Goal: Task Accomplishment & Management: Manage account settings

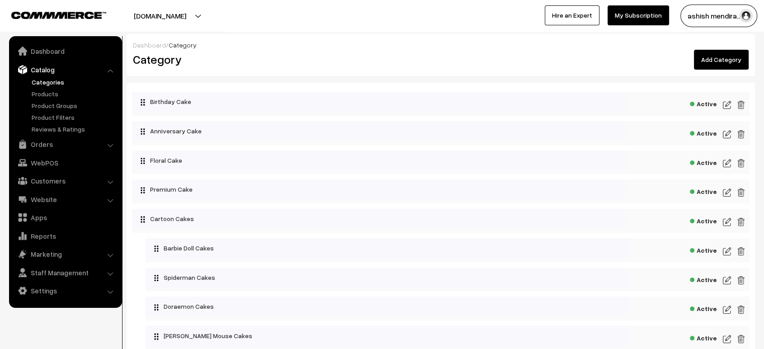
scroll to position [1, 0]
click at [724, 250] on img at bounding box center [726, 249] width 8 height 11
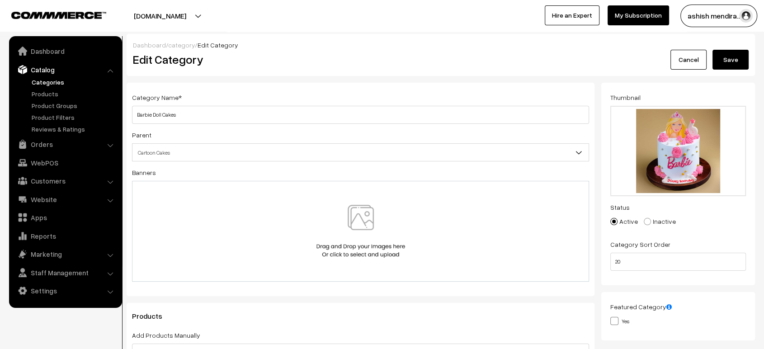
click at [720, 60] on button "Save" at bounding box center [730, 60] width 36 height 20
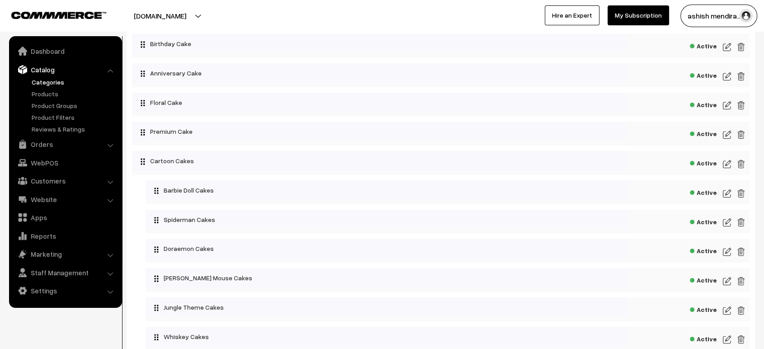
scroll to position [366, 0]
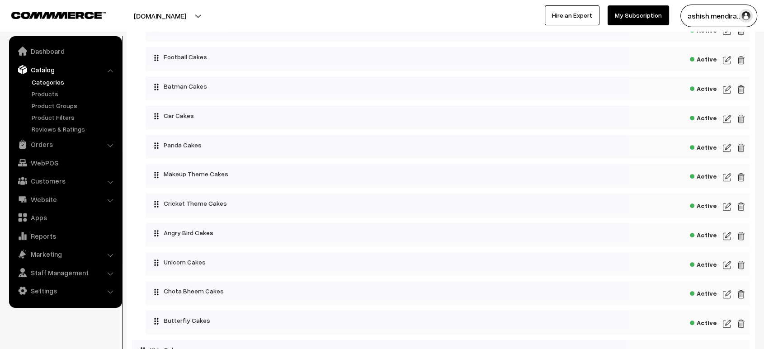
click at [722, 179] on div "Active" at bounding box center [447, 176] width 604 height 24
click at [725, 176] on img at bounding box center [726, 177] width 8 height 11
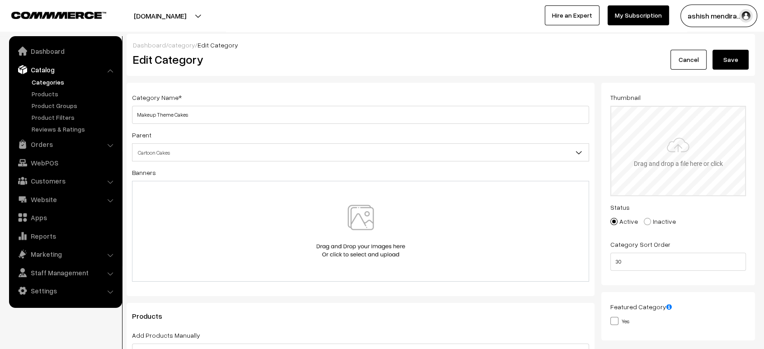
click at [706, 150] on input "file" at bounding box center [678, 151] width 134 height 89
type input "C:\fakepath\1000525295.jpg"
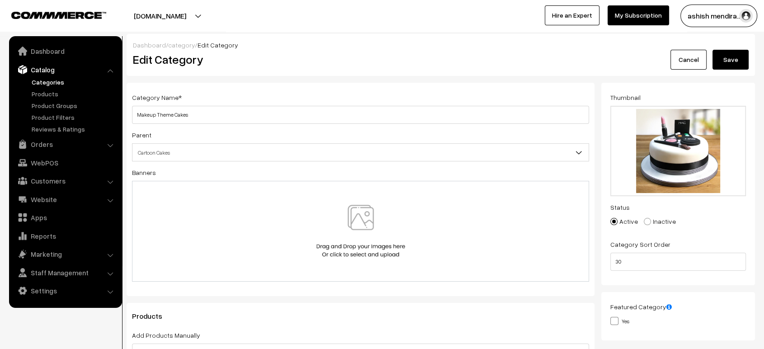
click at [732, 63] on button "Save" at bounding box center [730, 60] width 36 height 20
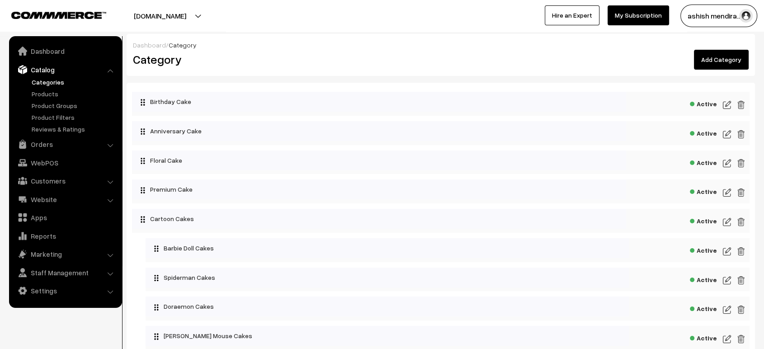
scroll to position [396, 0]
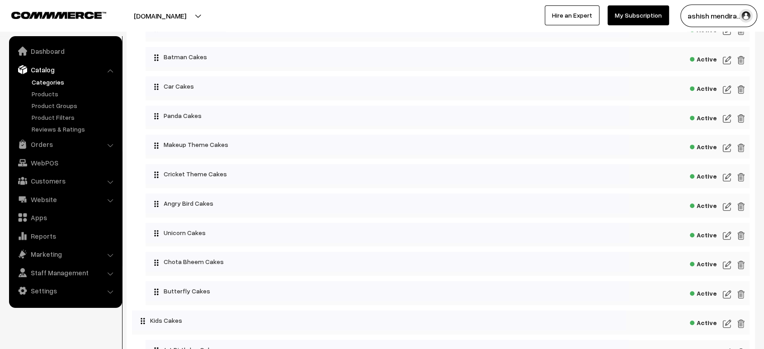
click at [726, 178] on img at bounding box center [726, 177] width 8 height 11
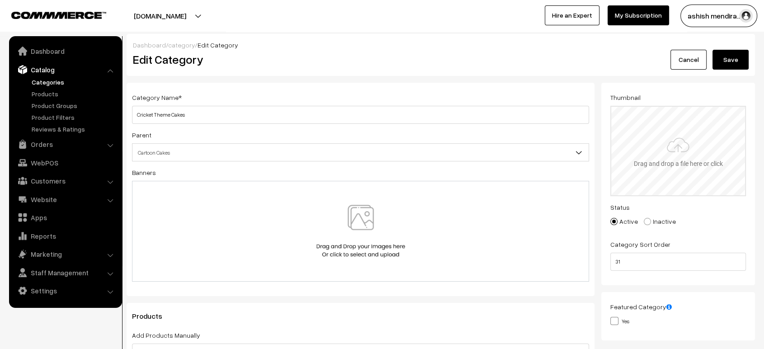
click at [682, 131] on input "file" at bounding box center [678, 151] width 134 height 89
type input "C:\fakepath\1000525296.jpg"
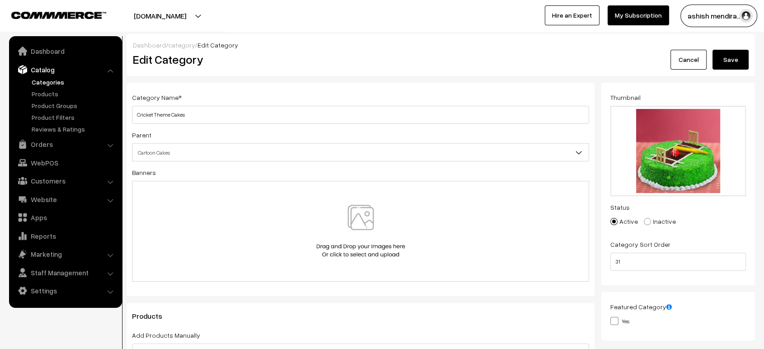
click at [728, 61] on button "Save" at bounding box center [730, 60] width 36 height 20
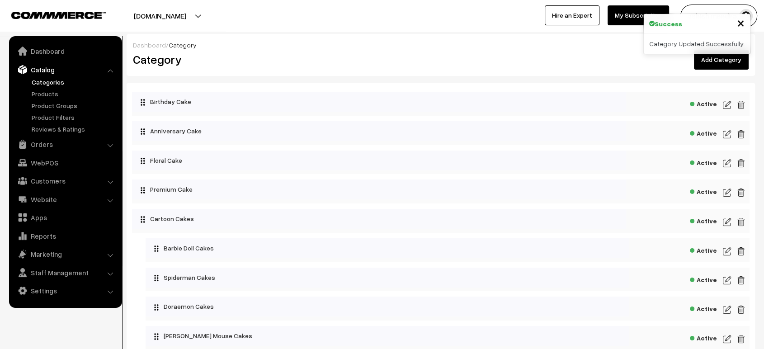
scroll to position [425, 0]
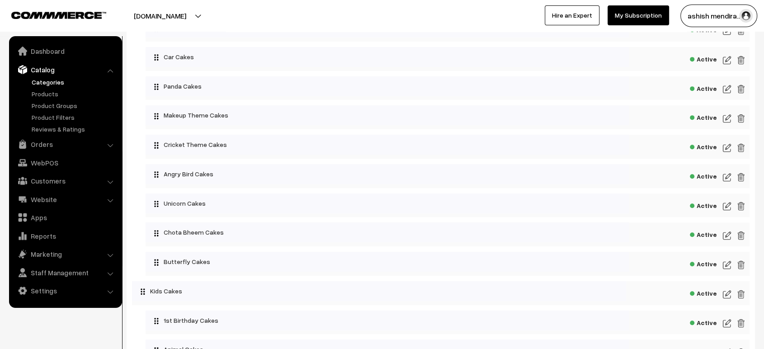
click at [723, 179] on img at bounding box center [726, 177] width 8 height 11
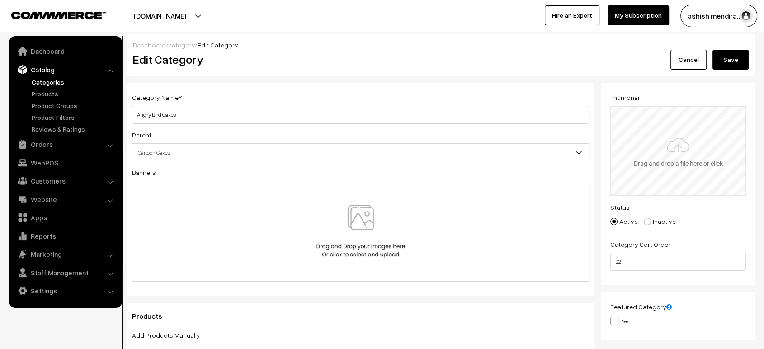
click at [649, 140] on input "file" at bounding box center [678, 151] width 134 height 89
type input "C:\fakepath\1000525297.webp"
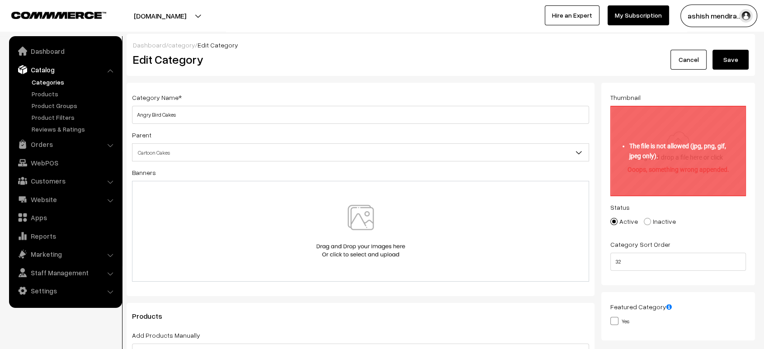
click at [699, 138] on input "file" at bounding box center [678, 151] width 134 height 89
type input "C:\fakepath\1000525297.jpg"
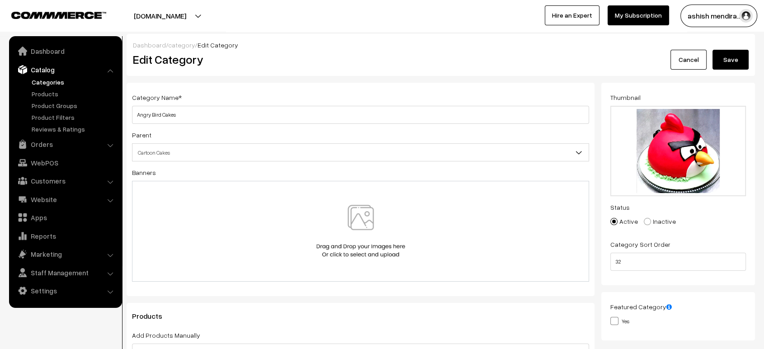
click at [736, 58] on button "Save" at bounding box center [730, 60] width 36 height 20
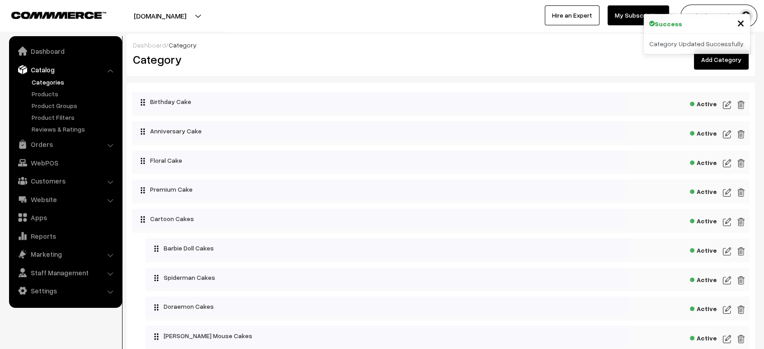
scroll to position [454, 0]
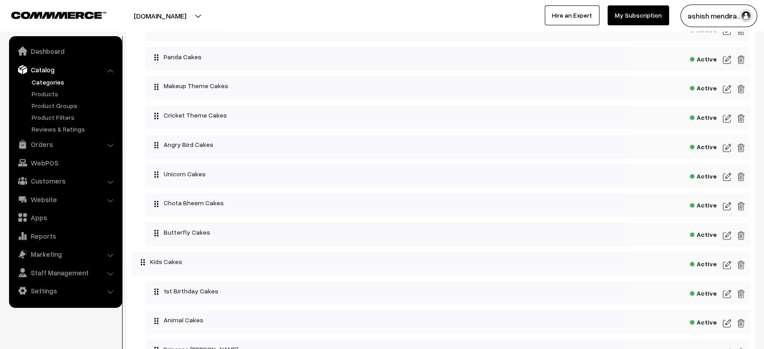
click at [729, 178] on img at bounding box center [726, 176] width 8 height 11
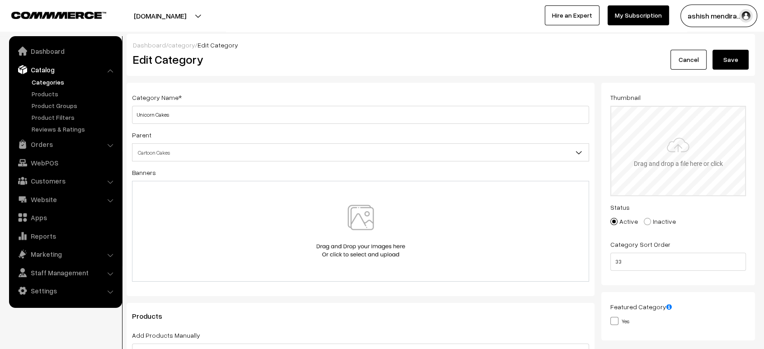
click at [658, 141] on input "file" at bounding box center [678, 151] width 134 height 89
type input "C:\fakepath\1000525298.jpg"
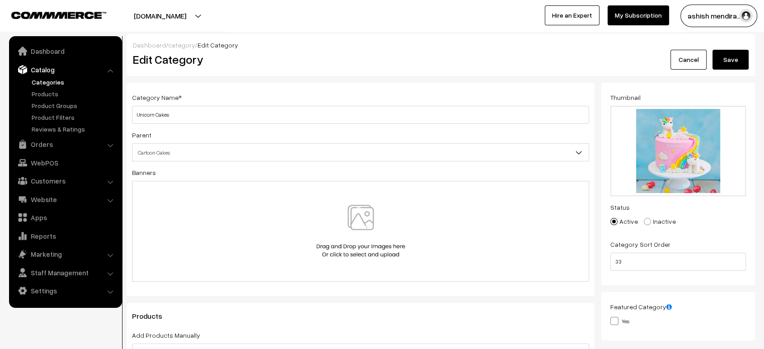
click at [726, 57] on button "Save" at bounding box center [730, 60] width 36 height 20
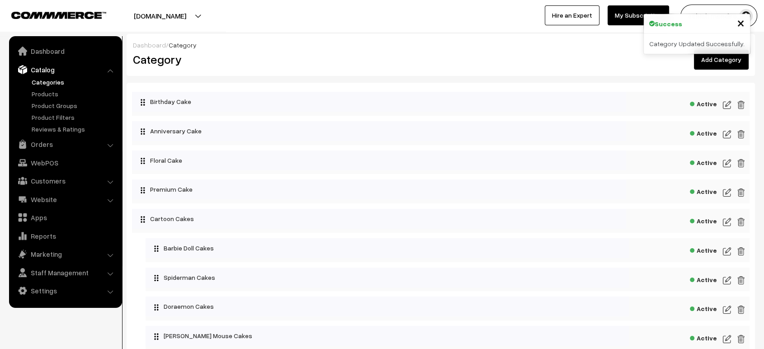
scroll to position [484, 0]
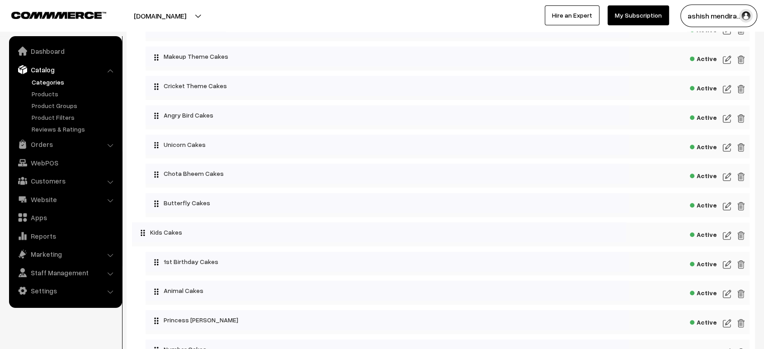
click at [725, 176] on img at bounding box center [726, 176] width 8 height 11
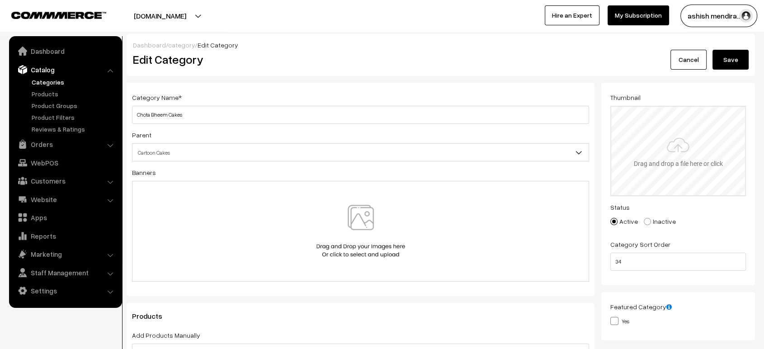
click at [633, 148] on input "file" at bounding box center [678, 151] width 134 height 89
type input "C:\fakepath\1000525299.jpg"
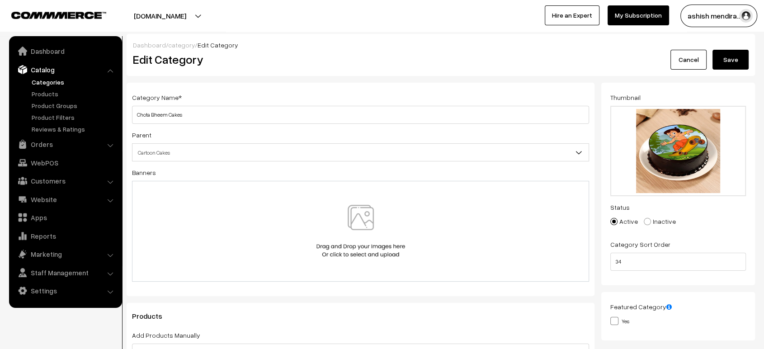
click at [735, 61] on button "Save" at bounding box center [730, 60] width 36 height 20
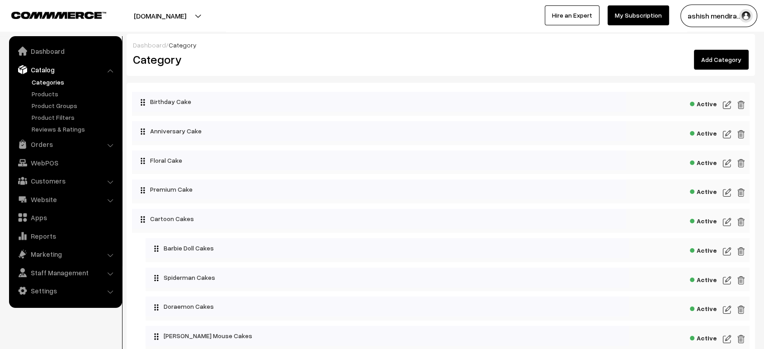
scroll to position [220, 0]
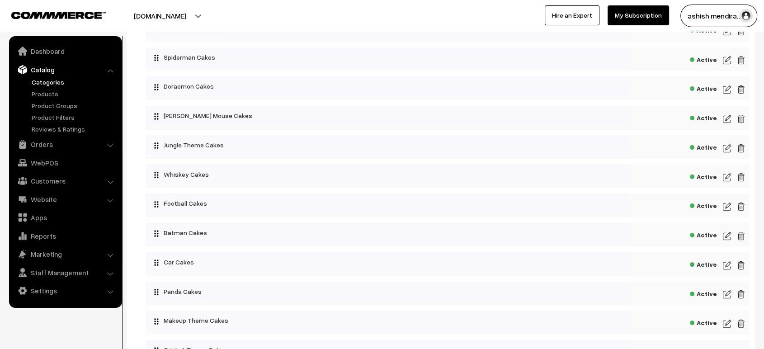
click at [723, 177] on img at bounding box center [726, 177] width 8 height 11
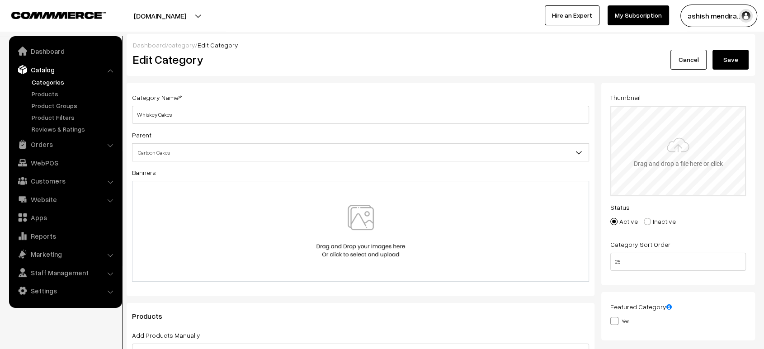
click at [657, 117] on input "file" at bounding box center [678, 151] width 134 height 89
type input "C:\fakepath\1000525290.jpg"
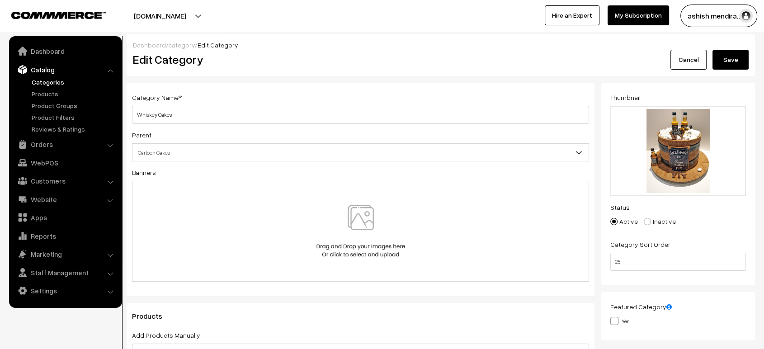
click at [728, 62] on button "Save" at bounding box center [730, 60] width 36 height 20
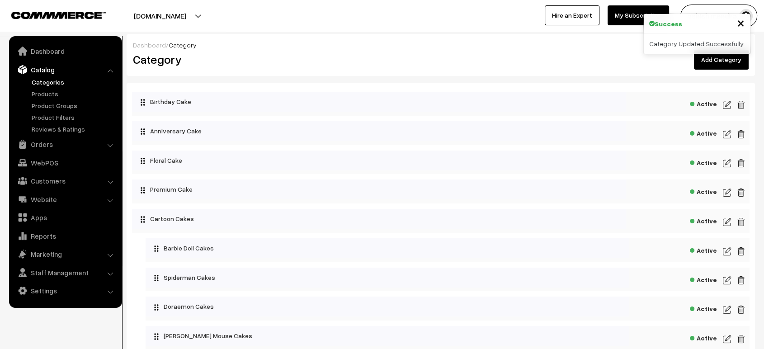
click at [725, 62] on link "Add Category" at bounding box center [720, 60] width 55 height 20
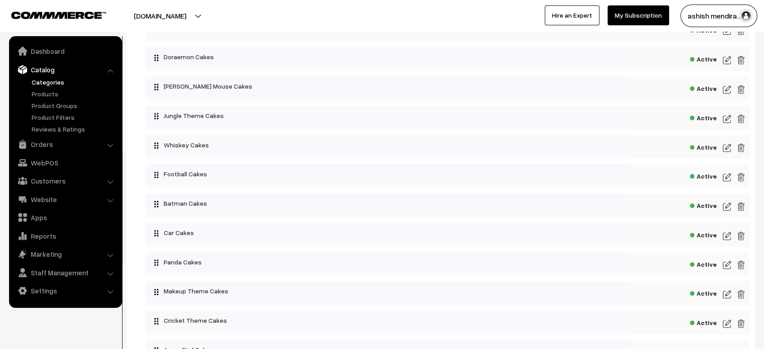
click at [726, 176] on img at bounding box center [726, 177] width 8 height 11
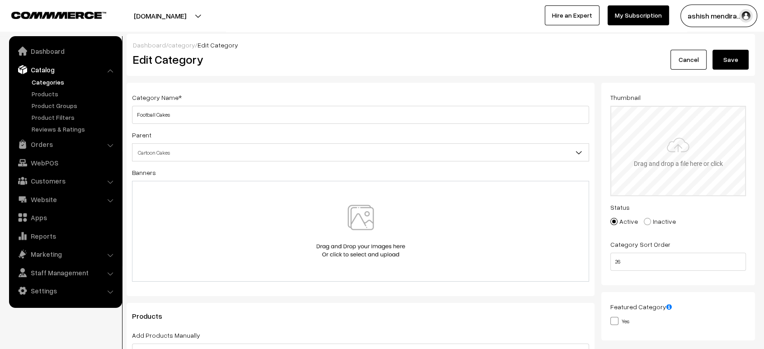
click at [663, 137] on input "file" at bounding box center [678, 151] width 134 height 89
type input "C:\fakepath\1000525291.webp"
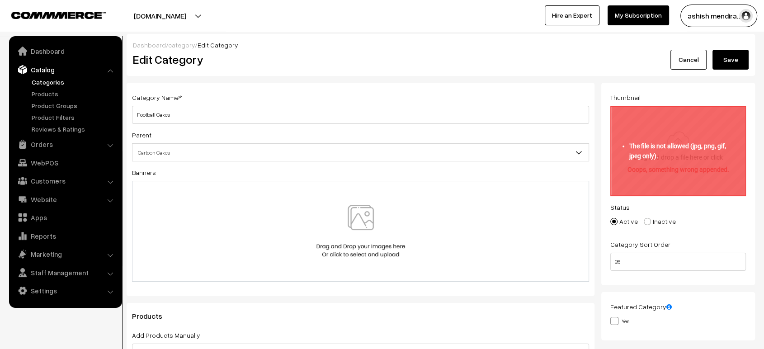
click at [684, 150] on input "file" at bounding box center [678, 151] width 134 height 89
type input "C:\fakepath\iloveimg-converted.zip"
click at [705, 138] on input "file" at bounding box center [678, 151] width 134 height 89
type input "C:\fakepath\1000525291.jpg"
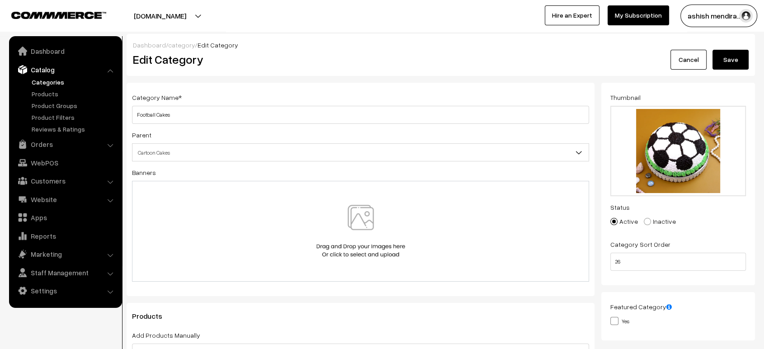
click at [730, 51] on button "Save" at bounding box center [730, 60] width 36 height 20
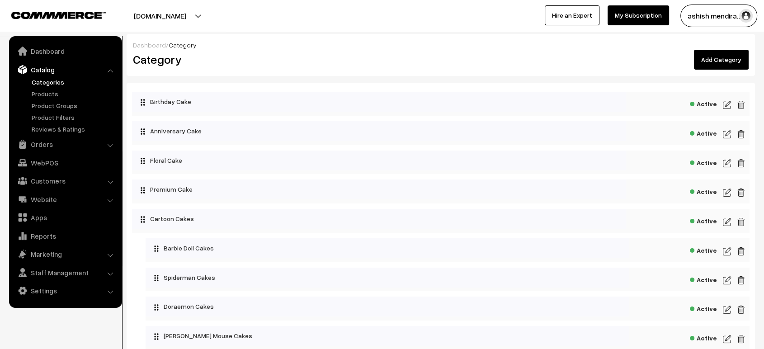
scroll to position [278, 0]
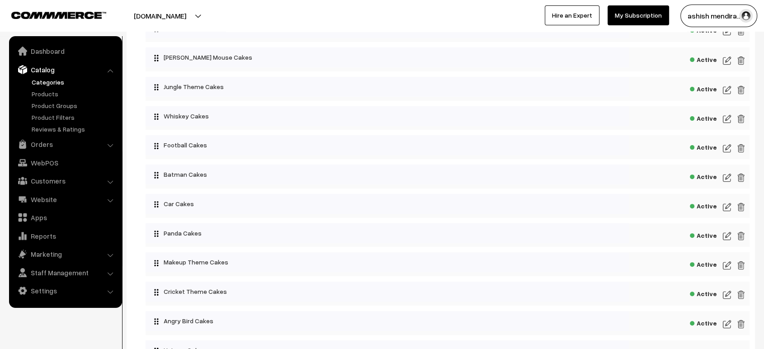
click at [726, 175] on img at bounding box center [726, 177] width 8 height 11
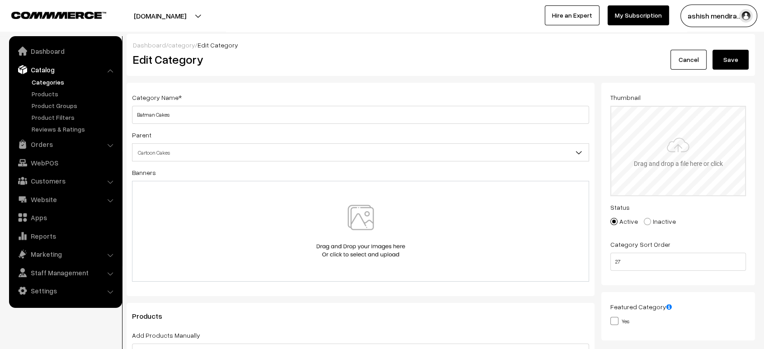
click at [654, 183] on input "file" at bounding box center [678, 151] width 134 height 89
type input "C:\fakepath\1000525292.jpg"
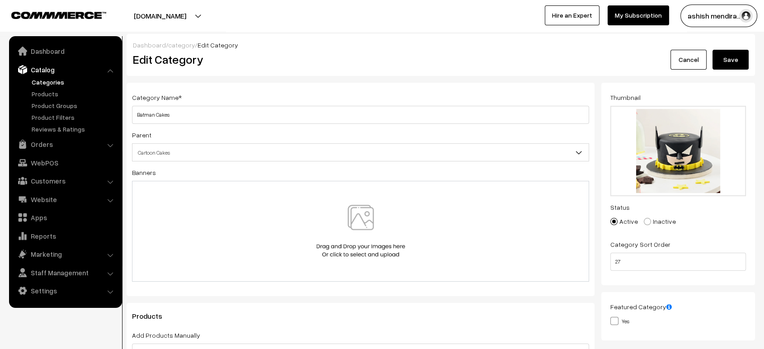
click at [728, 61] on button "Save" at bounding box center [730, 60] width 36 height 20
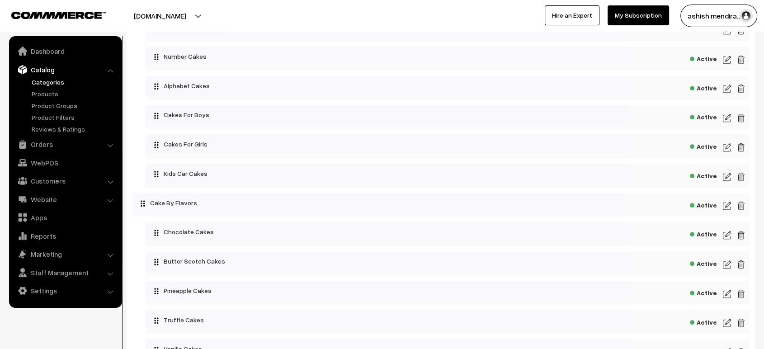
scroll to position [308, 0]
click at [726, 177] on img at bounding box center [726, 177] width 8 height 11
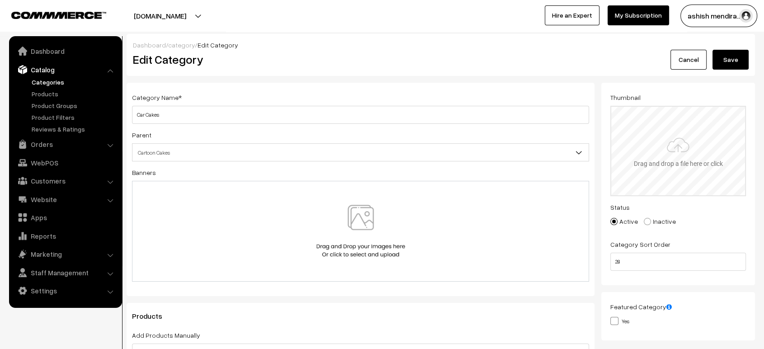
click at [717, 130] on input "file" at bounding box center [678, 151] width 134 height 89
type input "C:\fakepath\1000525293.jpg"
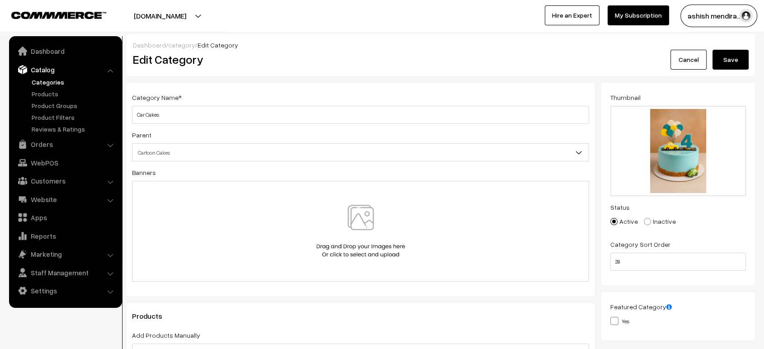
click at [733, 56] on button "Save" at bounding box center [730, 60] width 36 height 20
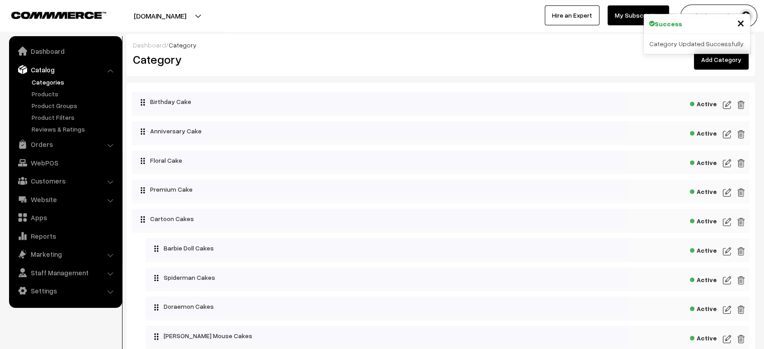
scroll to position [337, 0]
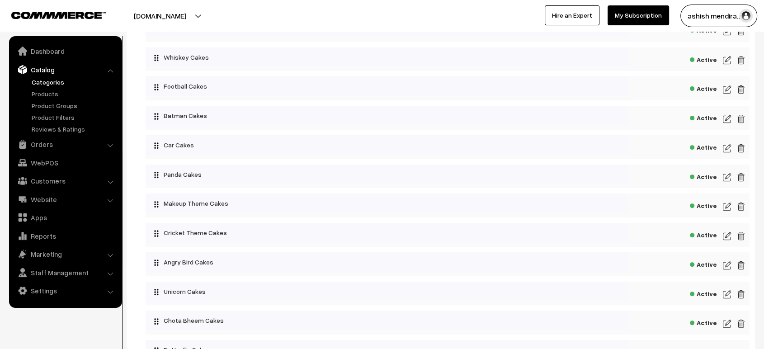
click at [723, 176] on img at bounding box center [726, 177] width 8 height 11
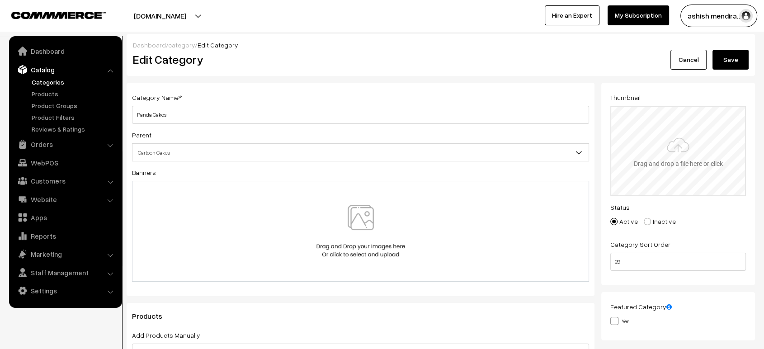
click at [646, 118] on input "file" at bounding box center [678, 151] width 134 height 89
type input "C:\fakepath\1000525294.jpg"
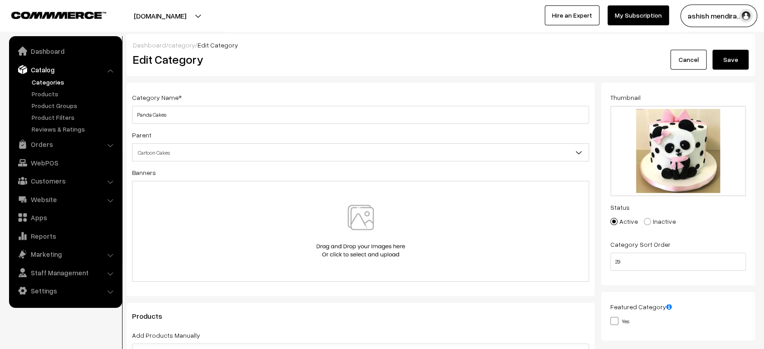
click at [729, 55] on button "Save" at bounding box center [730, 60] width 36 height 20
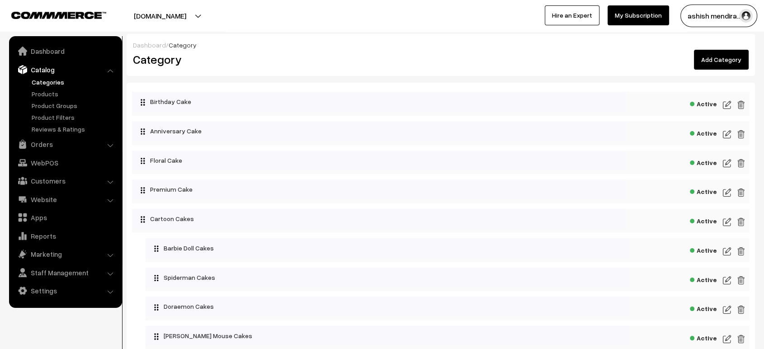
click at [727, 248] on img at bounding box center [726, 251] width 8 height 11
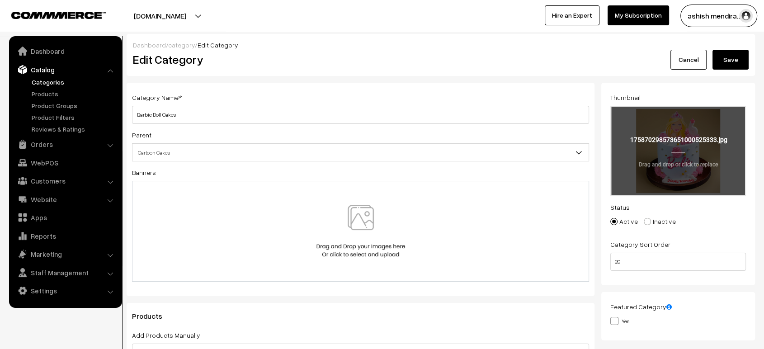
click at [686, 165] on input "file" at bounding box center [678, 151] width 134 height 89
type input "C:\fakepath\1000525285.jpg"
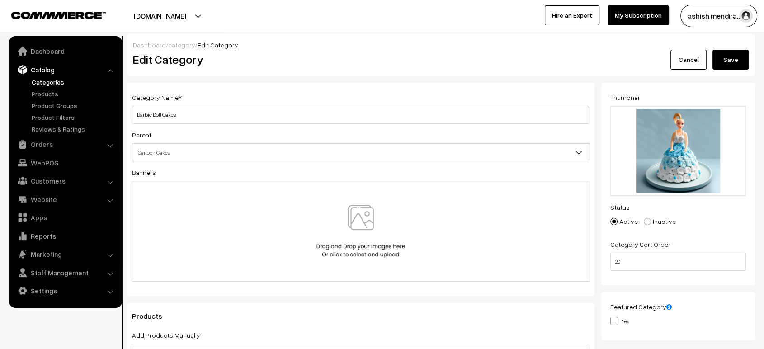
click at [722, 60] on button "Save" at bounding box center [730, 60] width 36 height 20
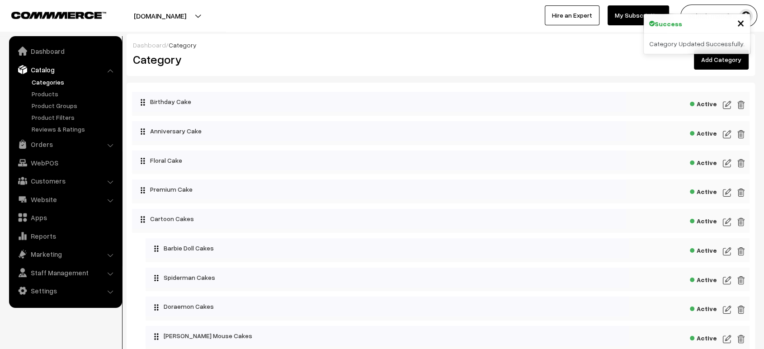
scroll to position [630, 0]
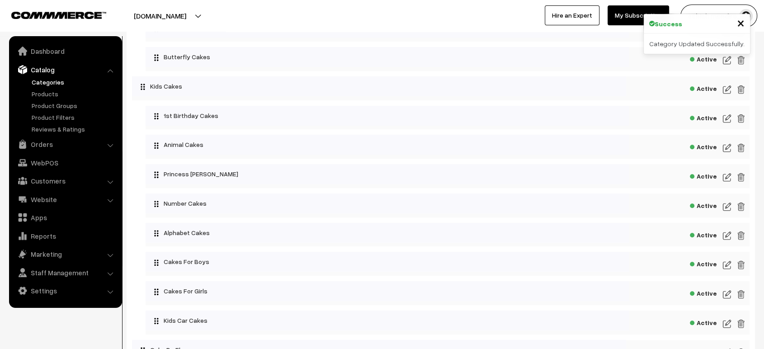
click at [726, 173] on img at bounding box center [726, 177] width 8 height 11
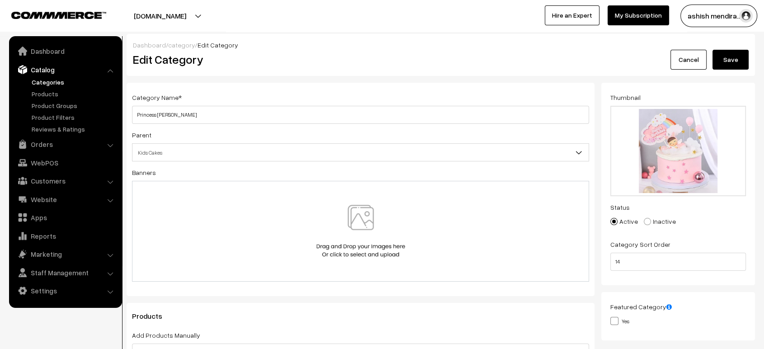
click at [686, 62] on link "Cancel" at bounding box center [688, 60] width 36 height 20
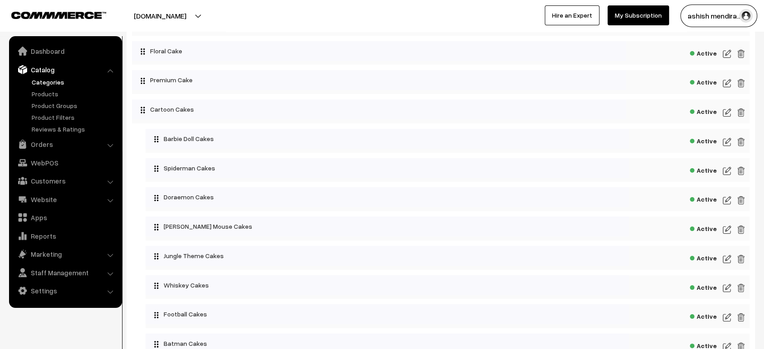
scroll to position [112, 0]
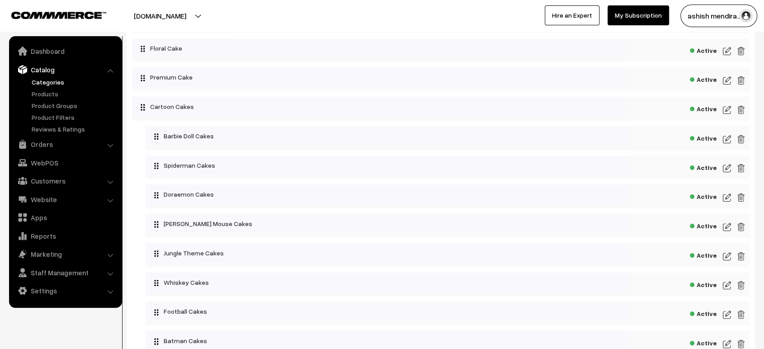
click at [726, 164] on img at bounding box center [726, 168] width 8 height 11
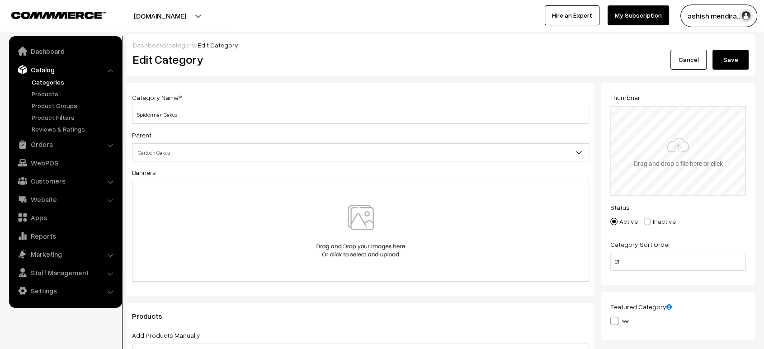
click at [649, 130] on input "file" at bounding box center [678, 151] width 134 height 89
type input "C:\fakepath\1000525286.webp"
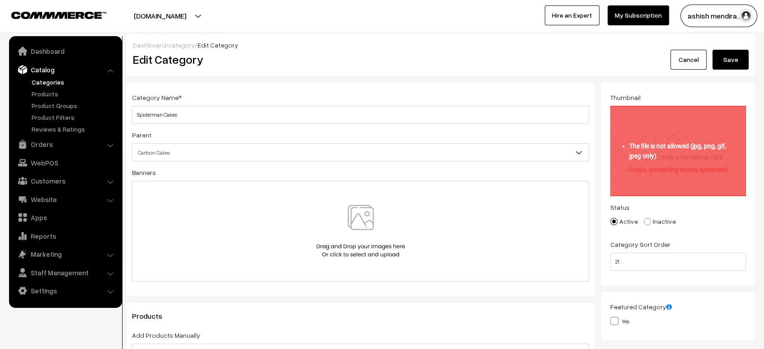
click at [704, 147] on input "file" at bounding box center [678, 151] width 134 height 89
type input "C:\fakepath\iloveimg-converted (1).zip"
click at [680, 112] on input "file" at bounding box center [678, 151] width 134 height 89
type input "C:\fakepath\1000525286.jpg"
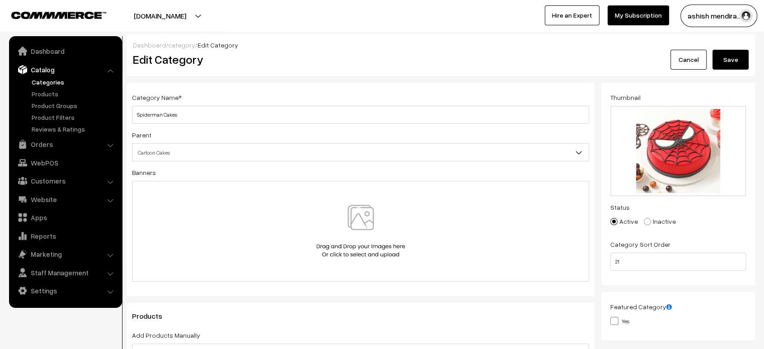
click at [727, 66] on button "Save" at bounding box center [730, 60] width 36 height 20
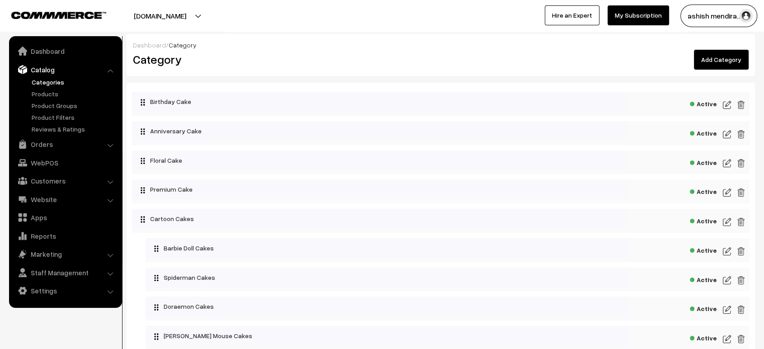
click at [730, 306] on img at bounding box center [726, 309] width 8 height 11
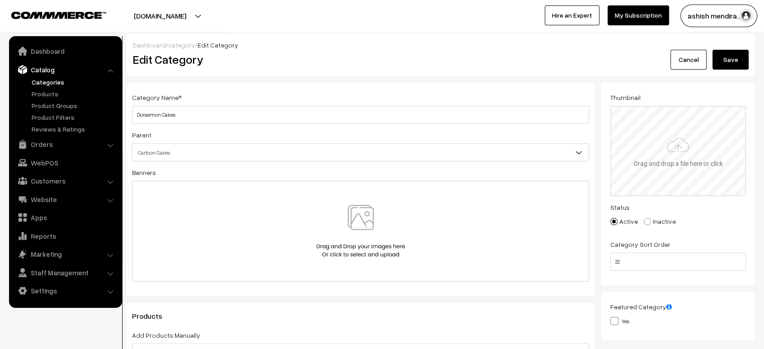
click at [684, 135] on input "file" at bounding box center [678, 151] width 134 height 89
type input "C:\fakepath\1000525287.jpg"
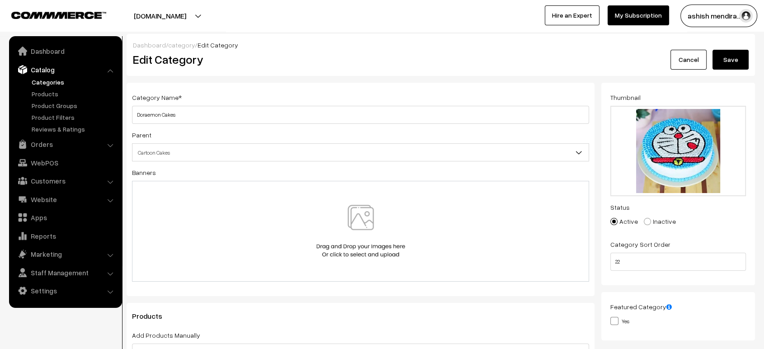
click at [736, 56] on button "Save" at bounding box center [730, 60] width 36 height 20
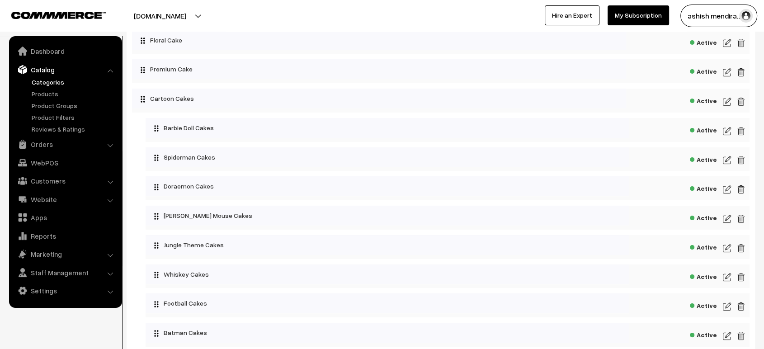
scroll to position [124, 0]
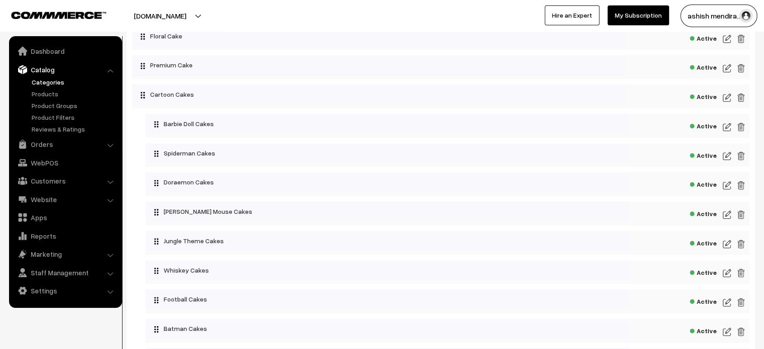
click at [726, 212] on img at bounding box center [726, 214] width 8 height 11
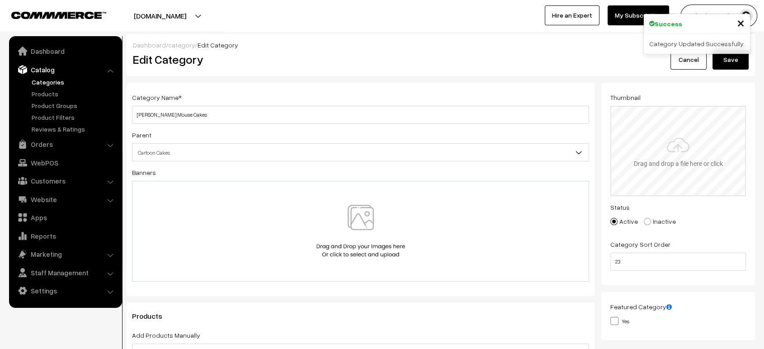
click at [689, 126] on input "file" at bounding box center [678, 151] width 134 height 89
type input "C:\fakepath\1000525288.jpg"
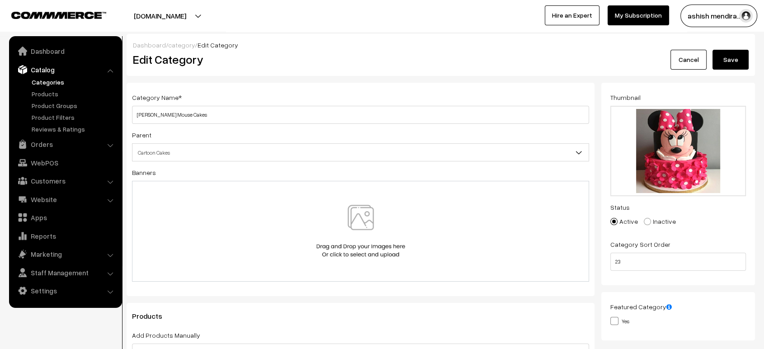
click at [732, 61] on button "Save" at bounding box center [730, 60] width 36 height 20
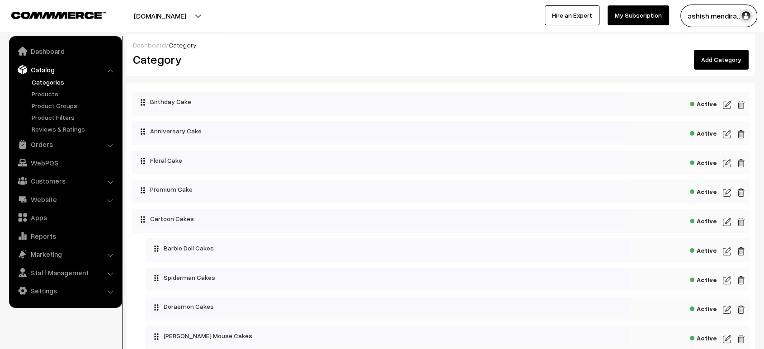
scroll to position [191, 0]
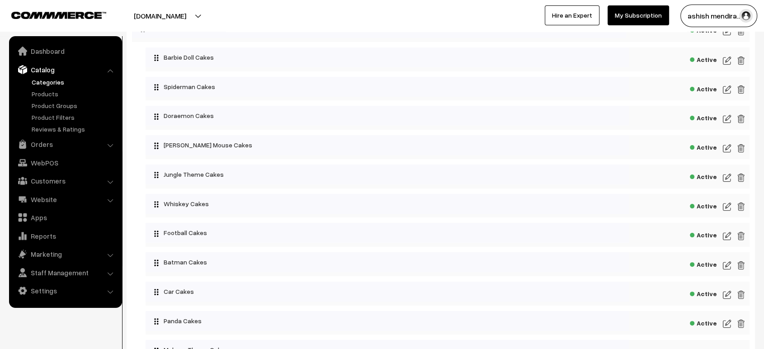
click at [724, 178] on img at bounding box center [726, 177] width 8 height 11
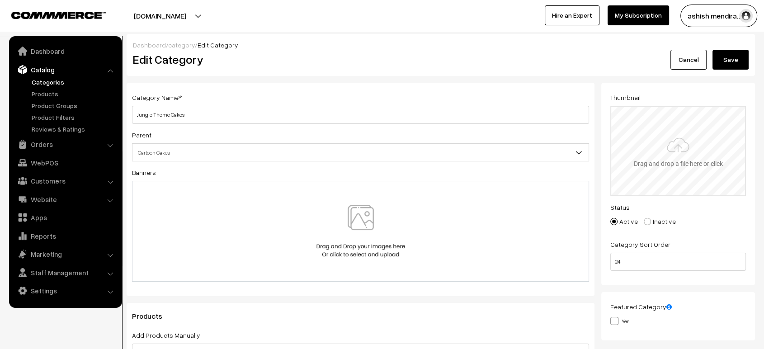
click at [635, 192] on input "file" at bounding box center [678, 151] width 134 height 89
type input "C:\fakepath\1000525289.jpg"
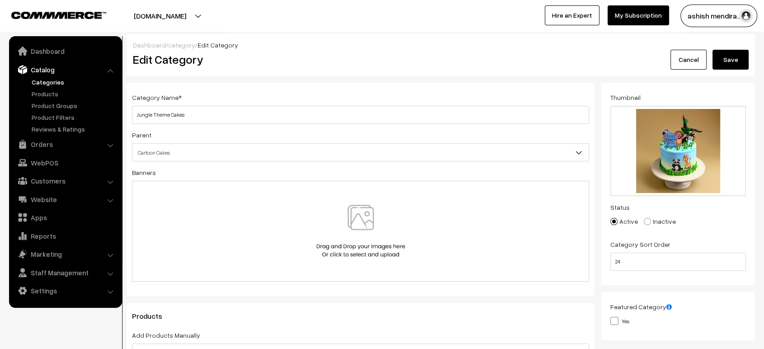
click at [736, 56] on button "Save" at bounding box center [730, 60] width 36 height 20
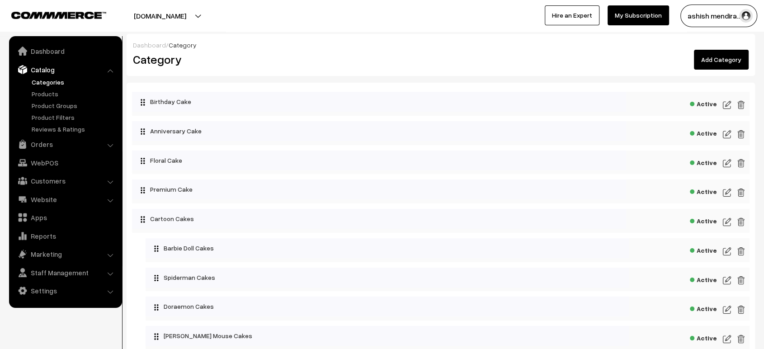
scroll to position [1041, 0]
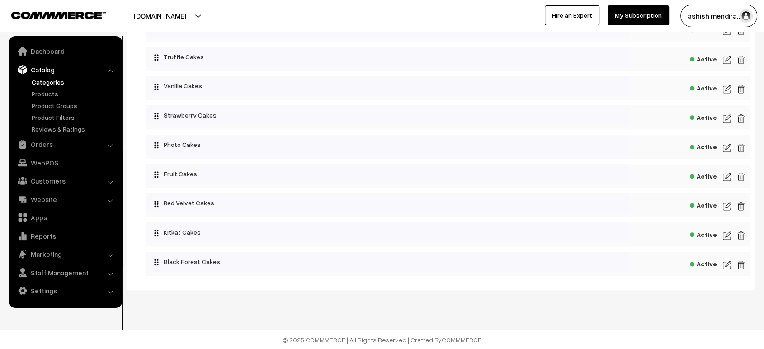
click at [726, 266] on img at bounding box center [726, 264] width 8 height 11
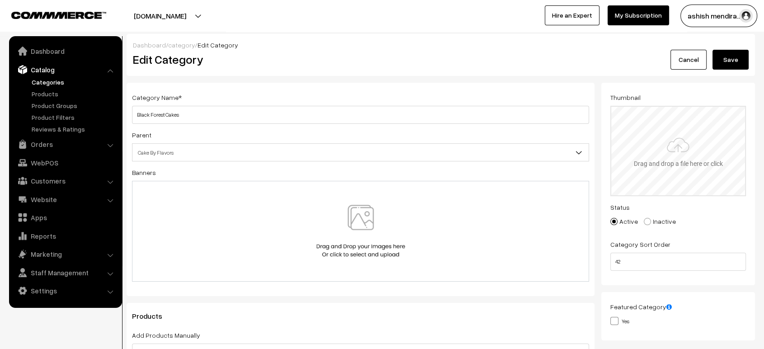
click at [684, 160] on input "file" at bounding box center [678, 151] width 134 height 89
type input "C:\fakepath\1 (1).jpg"
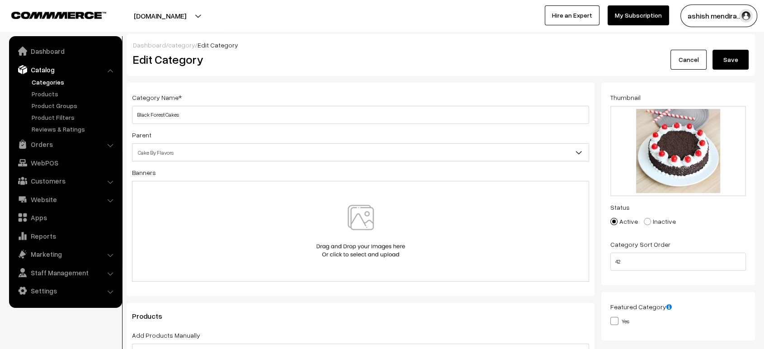
click at [729, 63] on button "Save" at bounding box center [730, 60] width 36 height 20
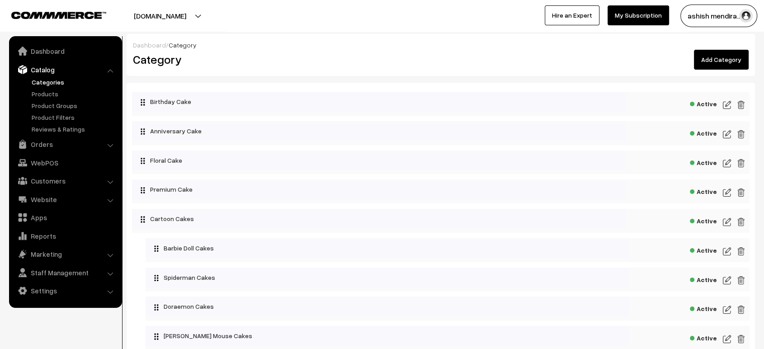
scroll to position [982, 0]
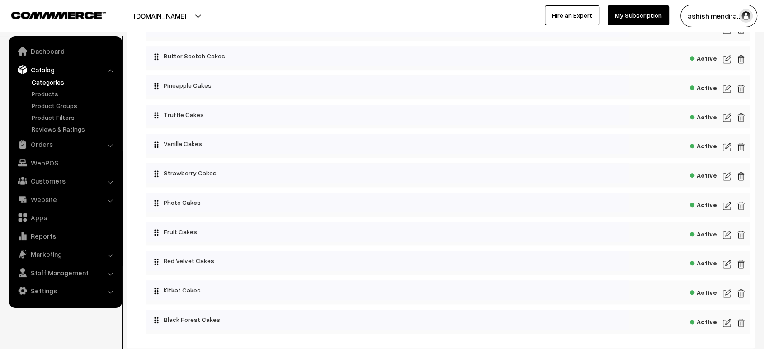
click at [722, 176] on div "Active" at bounding box center [447, 175] width 604 height 24
click at [725, 176] on img at bounding box center [726, 176] width 8 height 11
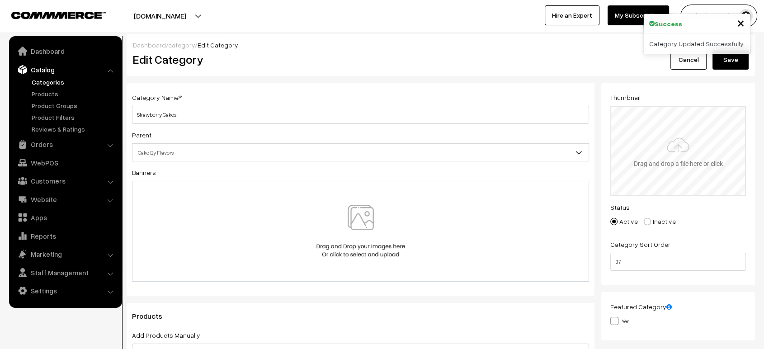
click at [685, 128] on input "file" at bounding box center [678, 151] width 134 height 89
type input "C:\fakepath\1000525357.jpg"
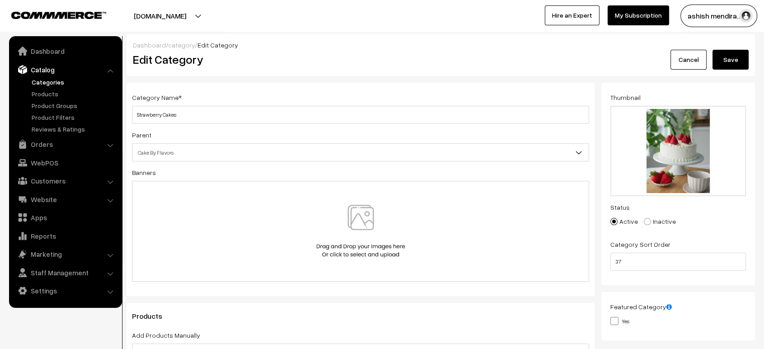
click at [727, 55] on button "Save" at bounding box center [730, 60] width 36 height 20
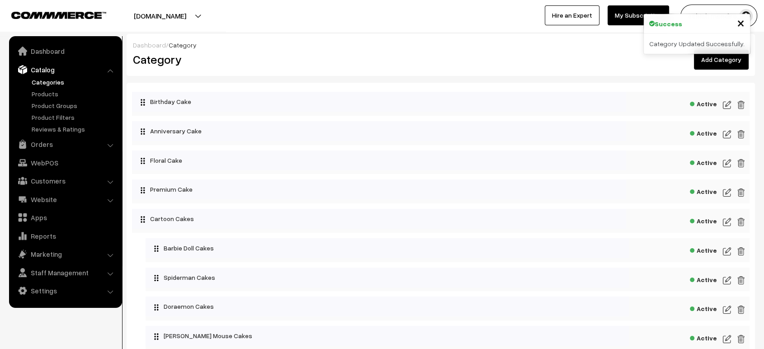
scroll to position [1011, 0]
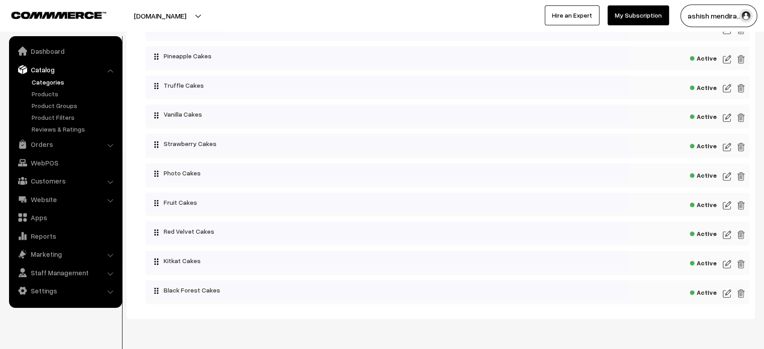
click at [726, 179] on img at bounding box center [726, 176] width 8 height 11
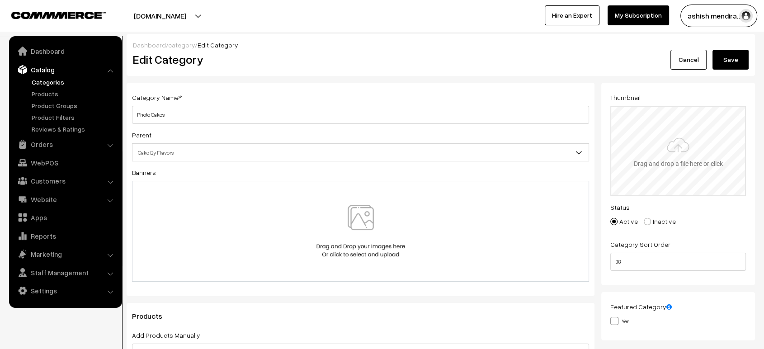
click at [669, 152] on input "file" at bounding box center [678, 151] width 134 height 89
type input "C:\fakepath\1000525358.jpg"
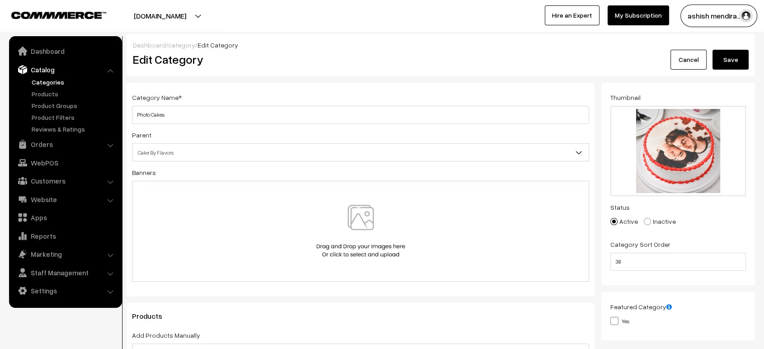
click at [729, 59] on button "Save" at bounding box center [730, 60] width 36 height 20
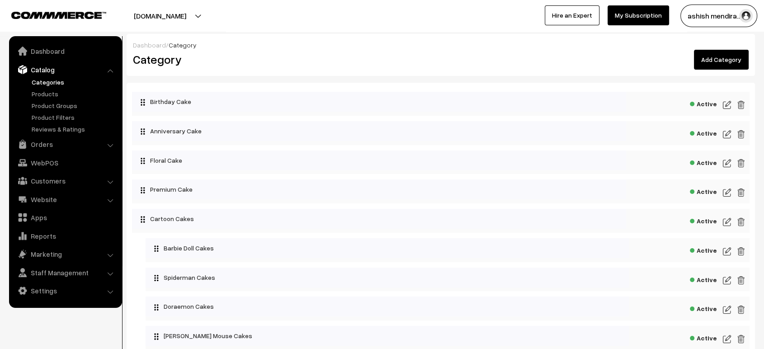
scroll to position [1040, 0]
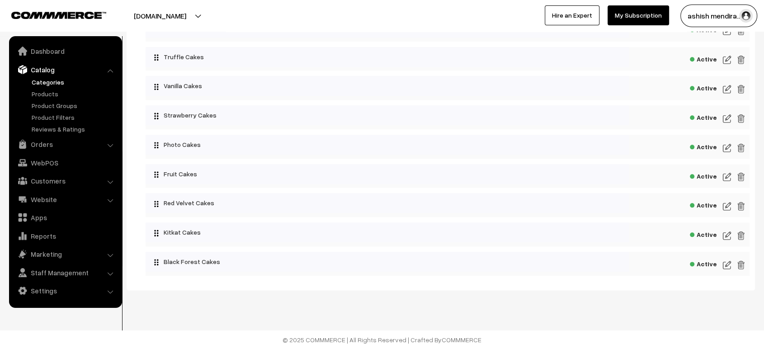
click at [727, 177] on img at bounding box center [726, 176] width 8 height 11
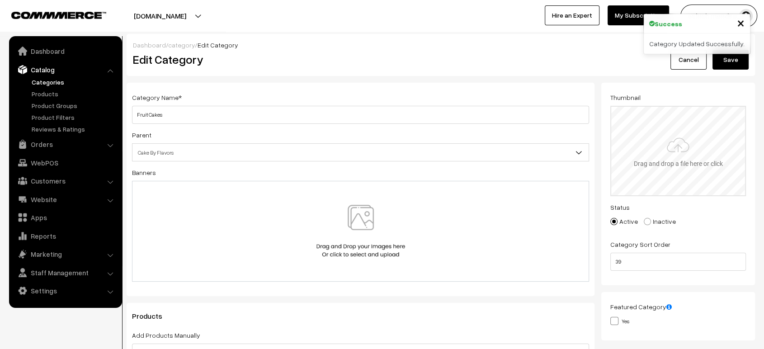
click at [628, 132] on input "file" at bounding box center [678, 151] width 134 height 89
type input "C:\fakepath\1000525360.jpg"
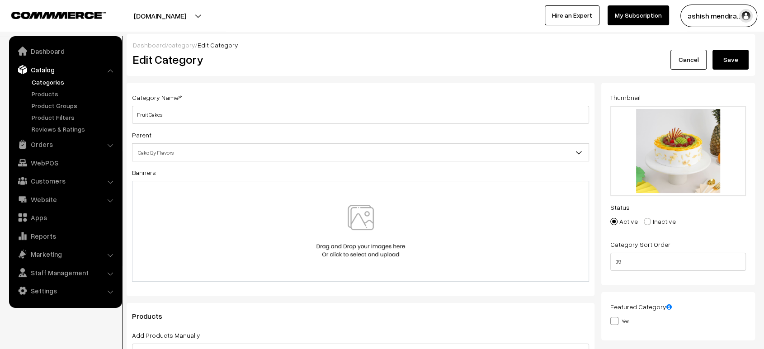
click at [736, 55] on button "Save" at bounding box center [730, 60] width 36 height 20
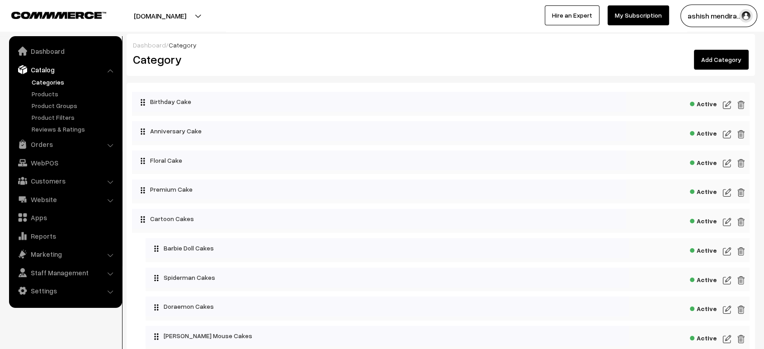
scroll to position [1041, 0]
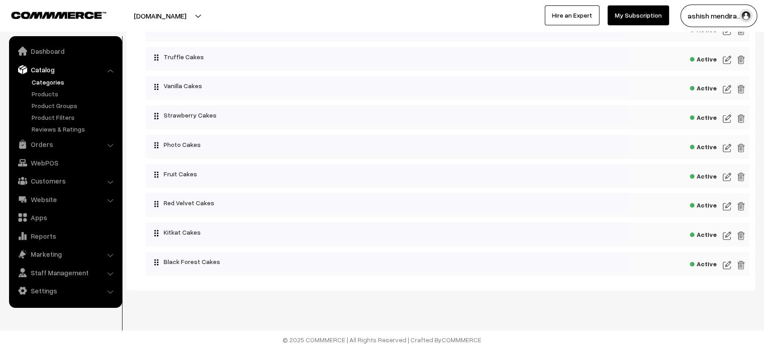
click at [726, 202] on img at bounding box center [726, 206] width 8 height 11
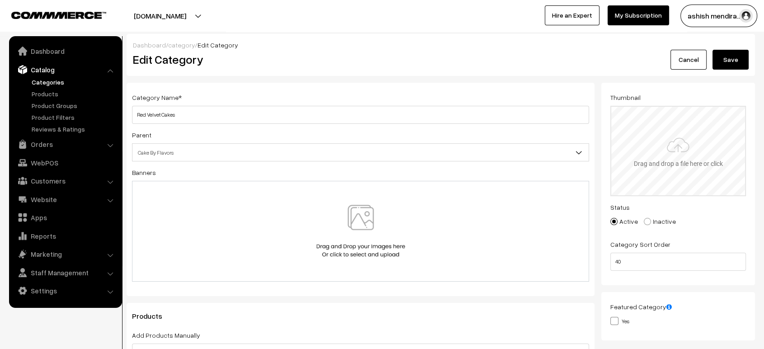
click at [643, 158] on input "file" at bounding box center [678, 151] width 134 height 89
type input "C:\fakepath\1000525361.jpg"
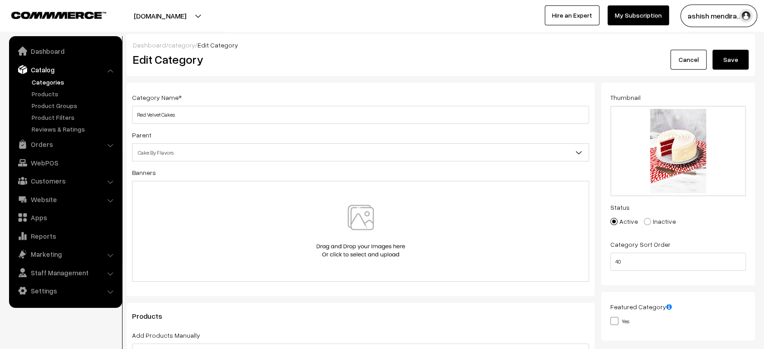
click at [729, 56] on button "Save" at bounding box center [730, 60] width 36 height 20
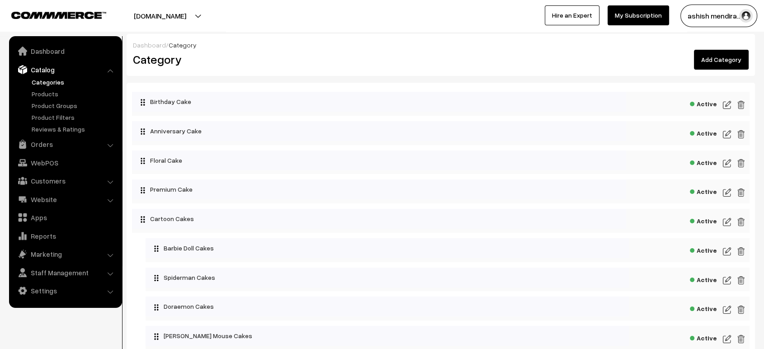
scroll to position [1041, 0]
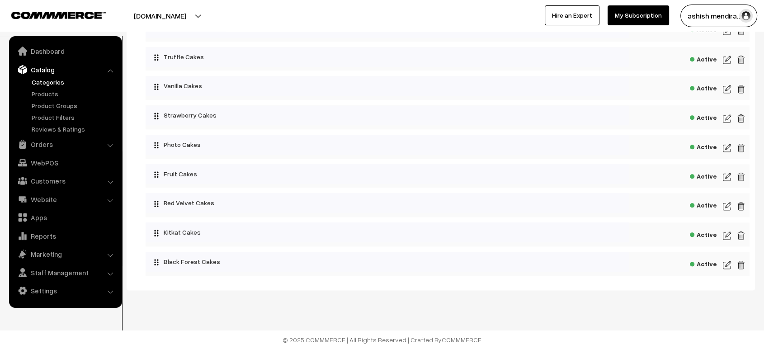
click at [725, 232] on img at bounding box center [726, 235] width 8 height 11
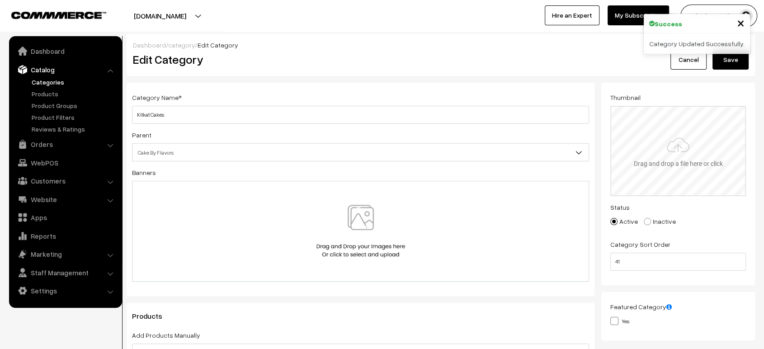
click at [692, 167] on input "file" at bounding box center [678, 151] width 134 height 89
type input "C:\fakepath\1000525362.jpg"
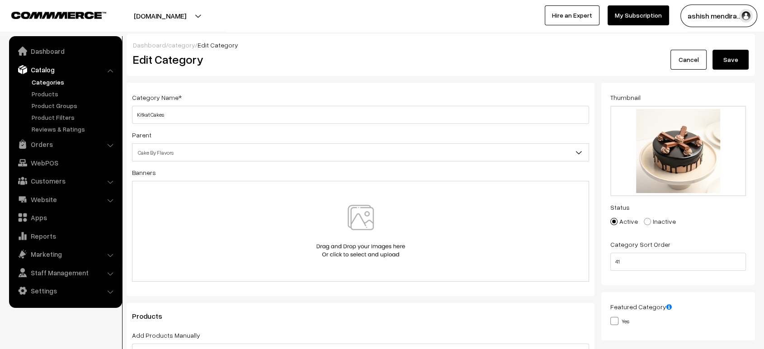
click at [723, 59] on button "Save" at bounding box center [730, 60] width 36 height 20
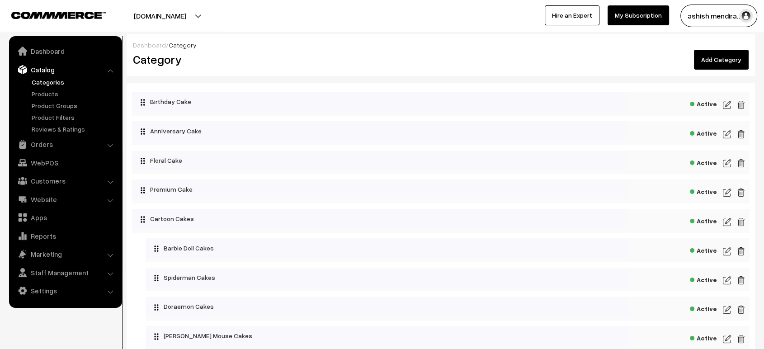
scroll to position [835, 0]
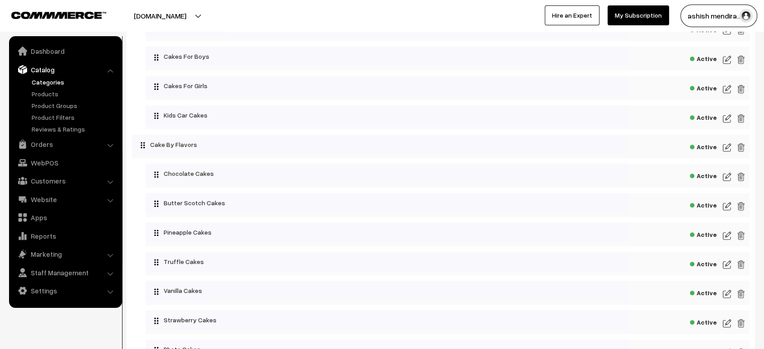
click at [725, 180] on img at bounding box center [726, 176] width 8 height 11
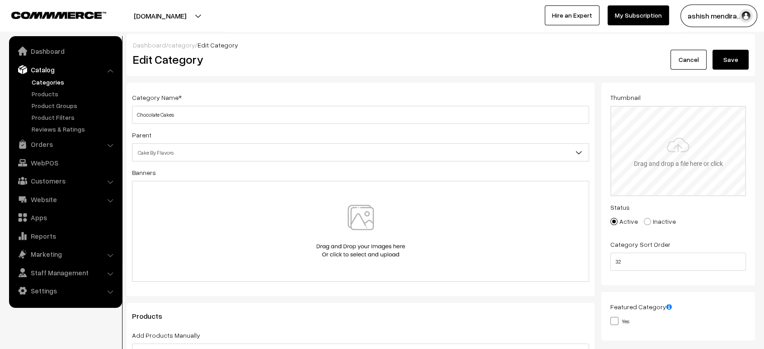
click at [676, 151] on input "file" at bounding box center [678, 151] width 134 height 89
type input "C:\fakepath\1000525345.jpg"
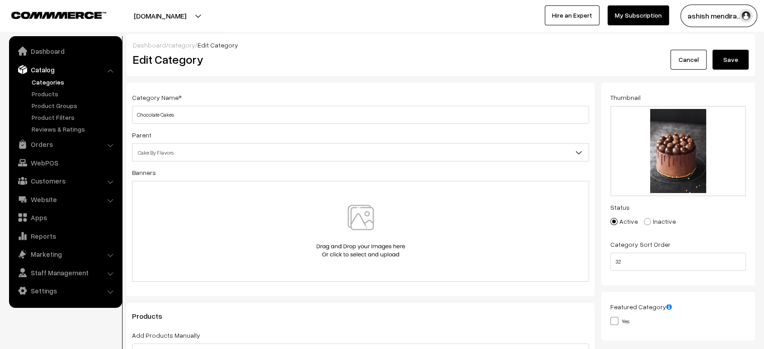
click at [740, 55] on button "Save" at bounding box center [730, 60] width 36 height 20
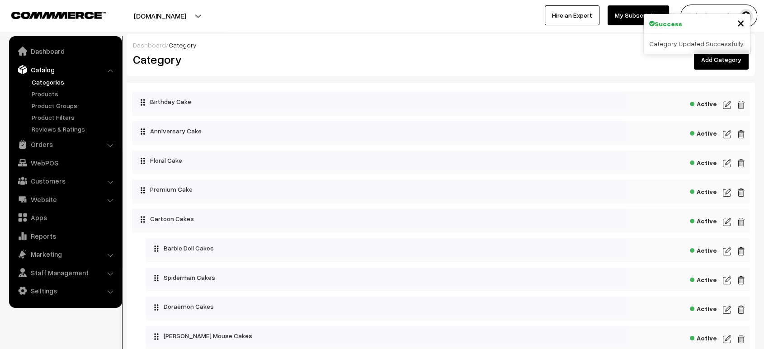
scroll to position [864, 0]
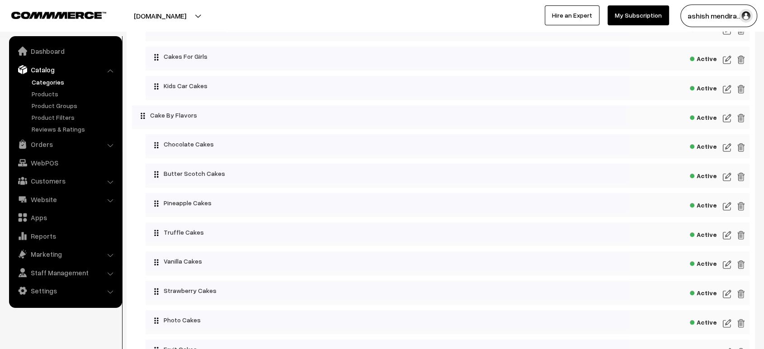
click at [723, 176] on img at bounding box center [726, 176] width 8 height 11
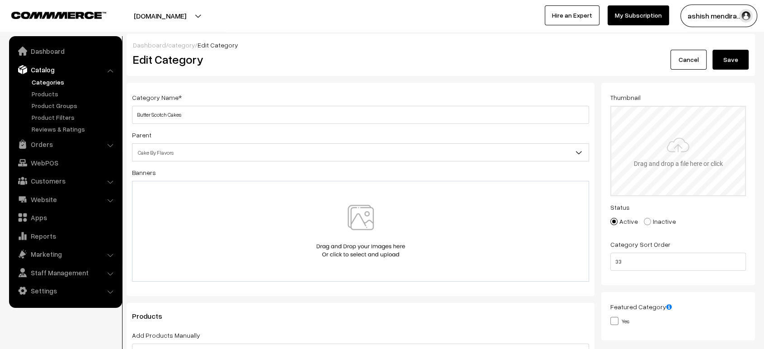
click at [649, 119] on input "file" at bounding box center [678, 151] width 134 height 89
type input "C:\fakepath\1000525343.jpg"
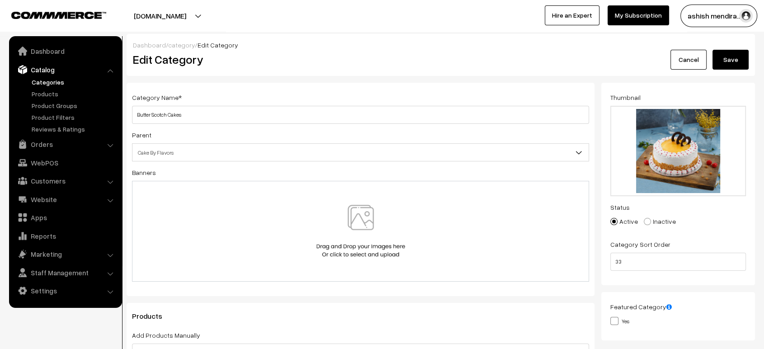
click at [725, 49] on div "Dashboard / category / Edit Category" at bounding box center [440, 44] width 615 height 9
click at [725, 64] on button "Save" at bounding box center [730, 60] width 36 height 20
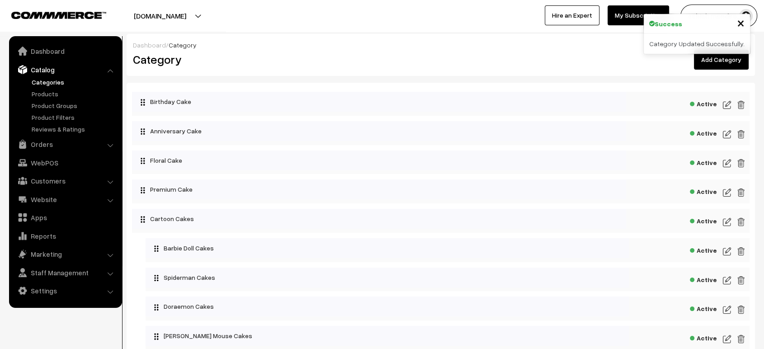
scroll to position [894, 0]
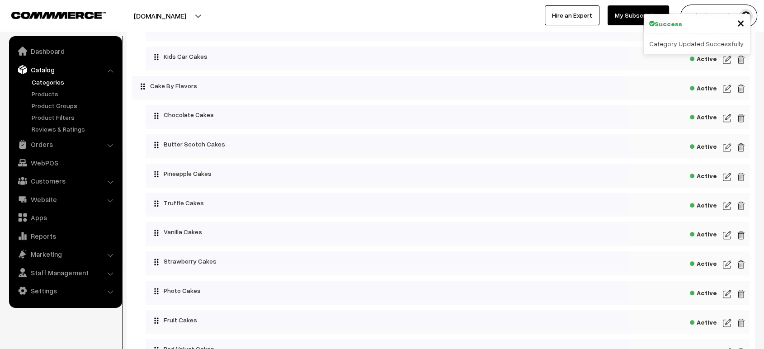
click at [723, 173] on img at bounding box center [726, 176] width 8 height 11
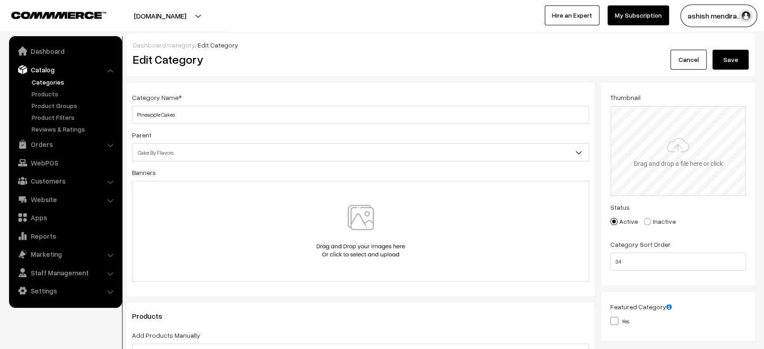
click at [680, 126] on input "file" at bounding box center [678, 151] width 134 height 89
type input "C:\fakepath\1000525344.jpg"
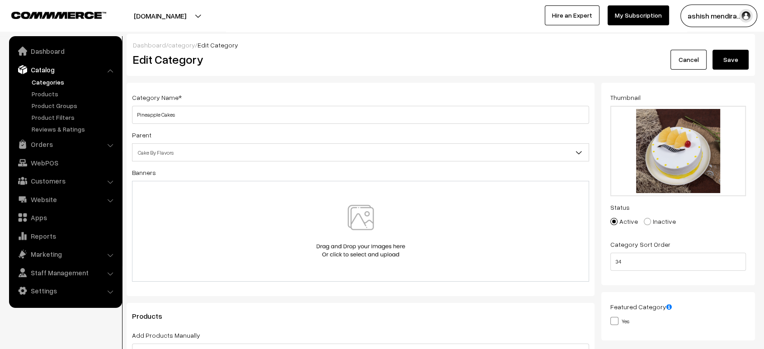
click at [725, 61] on button "Save" at bounding box center [730, 60] width 36 height 20
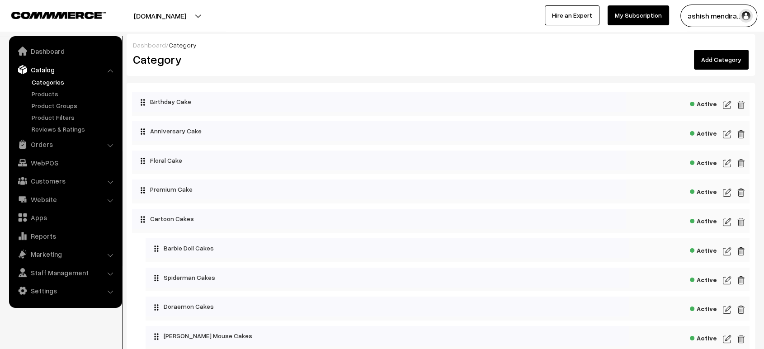
scroll to position [923, 0]
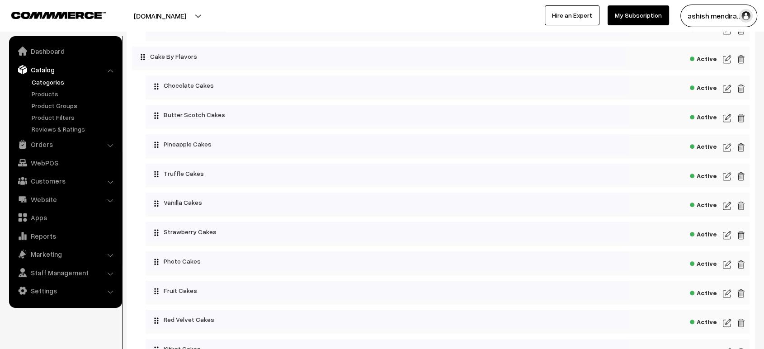
click at [726, 173] on img at bounding box center [726, 176] width 8 height 11
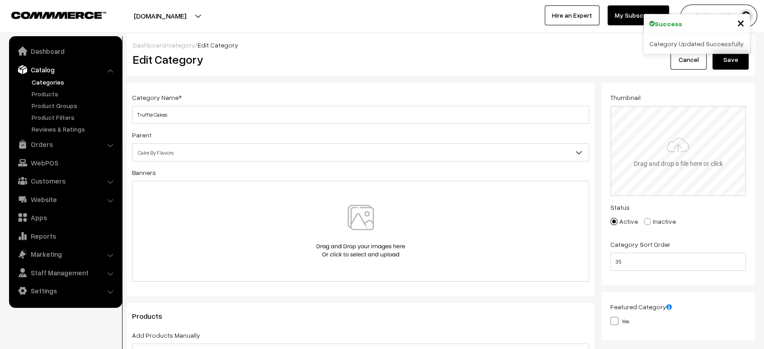
click at [657, 165] on input "file" at bounding box center [678, 151] width 134 height 89
type input "C:\fakepath\1000525342.png"
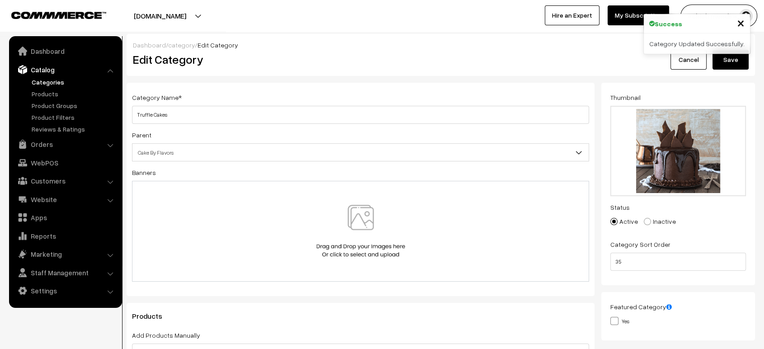
click at [727, 69] on button "Save" at bounding box center [730, 60] width 36 height 20
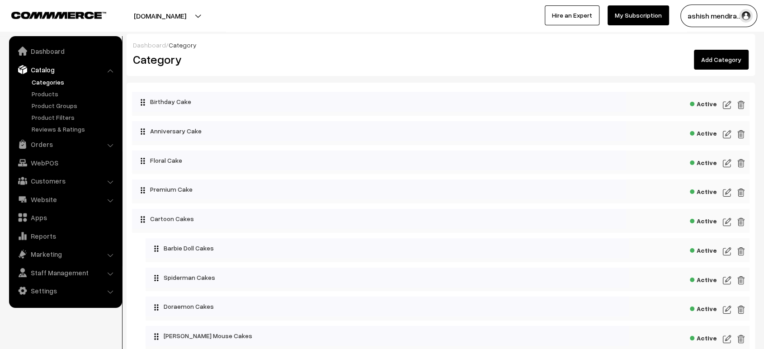
scroll to position [952, 0]
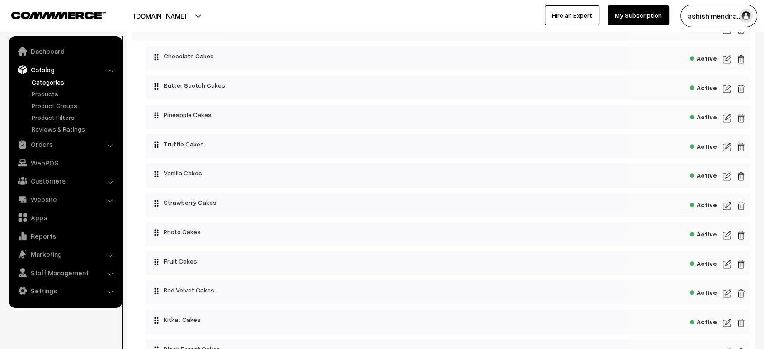
click at [723, 180] on img at bounding box center [726, 176] width 8 height 11
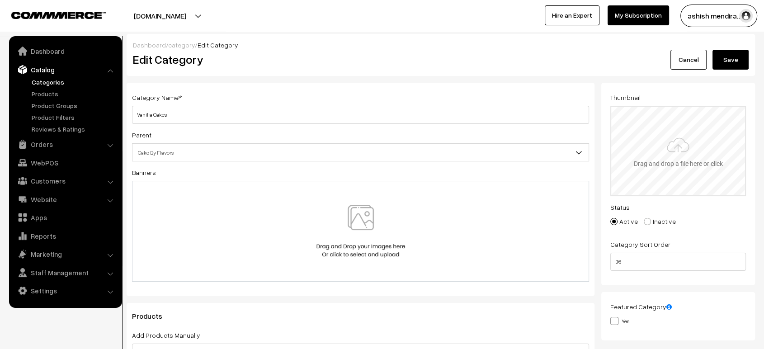
click at [665, 137] on input "file" at bounding box center [678, 151] width 134 height 89
type input "C:\fakepath\1000525346.jpg"
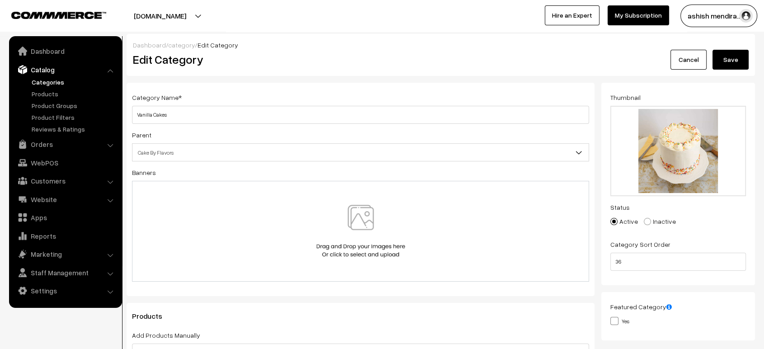
click at [739, 66] on button "Save" at bounding box center [730, 60] width 36 height 20
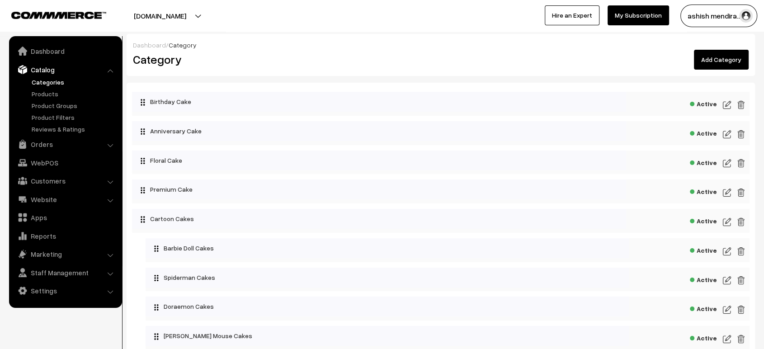
scroll to position [777, 0]
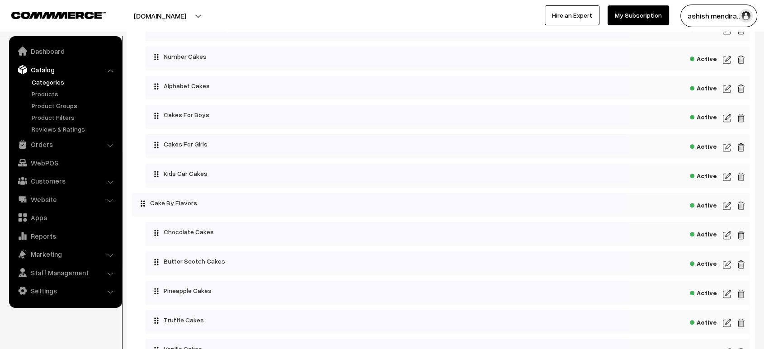
click at [725, 177] on img at bounding box center [726, 176] width 8 height 11
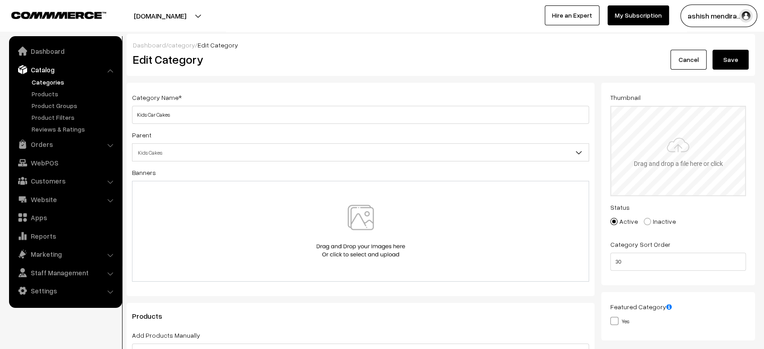
click at [678, 148] on input "file" at bounding box center [678, 151] width 134 height 89
type input "C:\fakepath\1000525341.jpg"
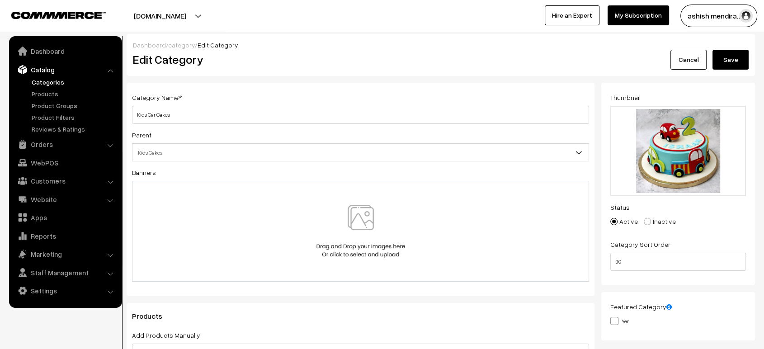
click at [728, 64] on button "Save" at bounding box center [730, 60] width 36 height 20
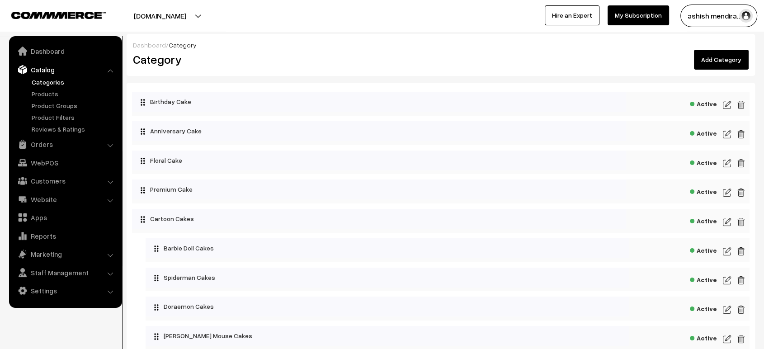
click at [738, 56] on link "Add Category" at bounding box center [720, 60] width 55 height 20
click at [718, 59] on link "Add Category" at bounding box center [720, 60] width 55 height 20
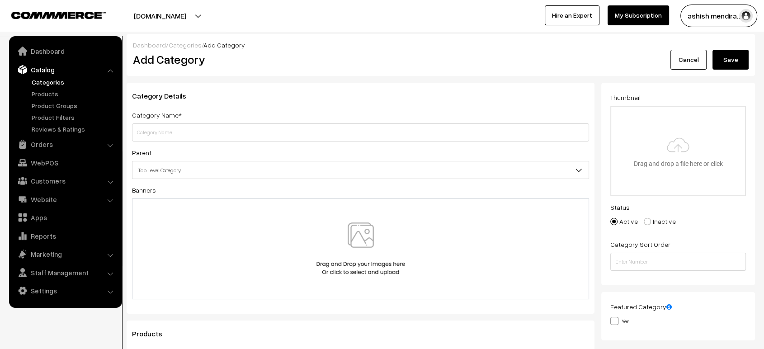
click at [342, 137] on input "text" at bounding box center [360, 132] width 457 height 18
type input "Cake for boys"
click at [650, 118] on input "file" at bounding box center [678, 151] width 134 height 89
type input "C:\fakepath\1000525339.jpg"
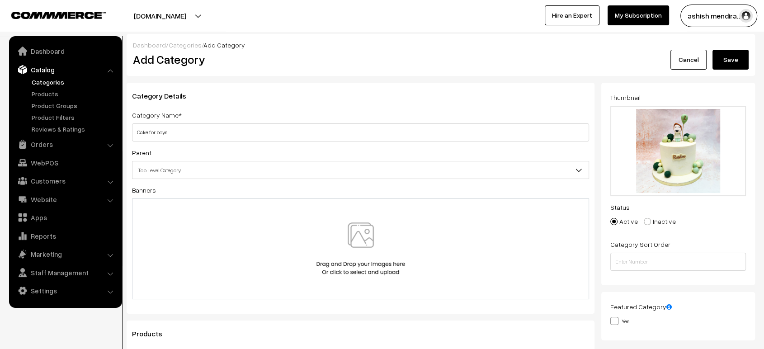
click at [732, 53] on button "Save" at bounding box center [730, 60] width 36 height 20
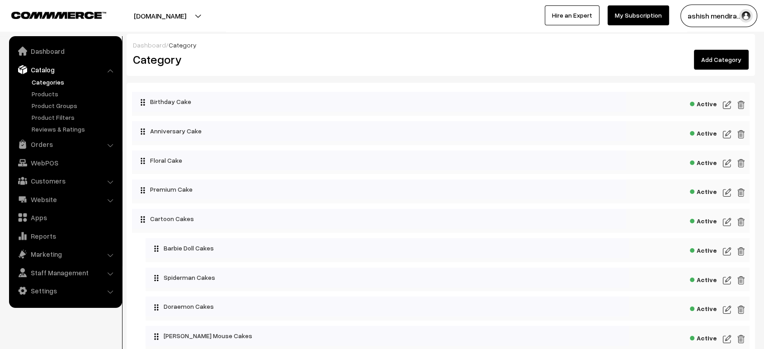
click at [711, 59] on link "Add Category" at bounding box center [720, 60] width 55 height 20
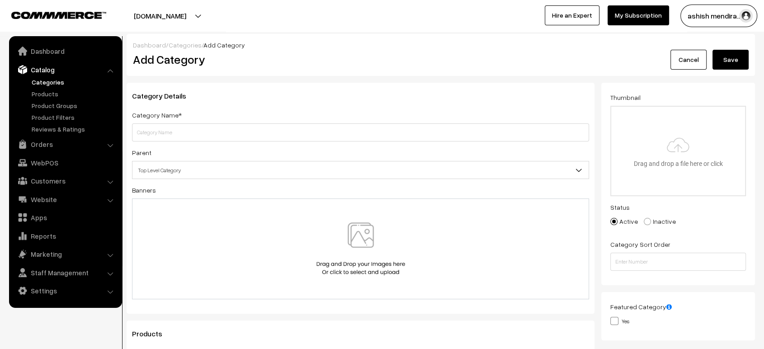
click at [380, 132] on input "text" at bounding box center [360, 132] width 457 height 18
type input "Cake for girls"
click at [678, 146] on input "file" at bounding box center [678, 151] width 134 height 89
type input "C:\fakepath\1000525340.jpg"
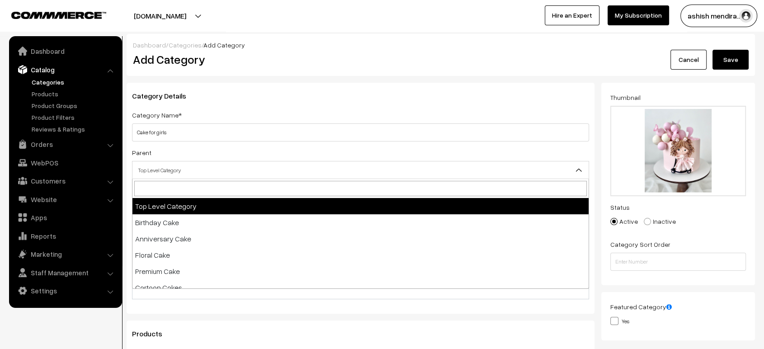
click at [297, 175] on span "Top Level Category" at bounding box center [360, 170] width 456 height 16
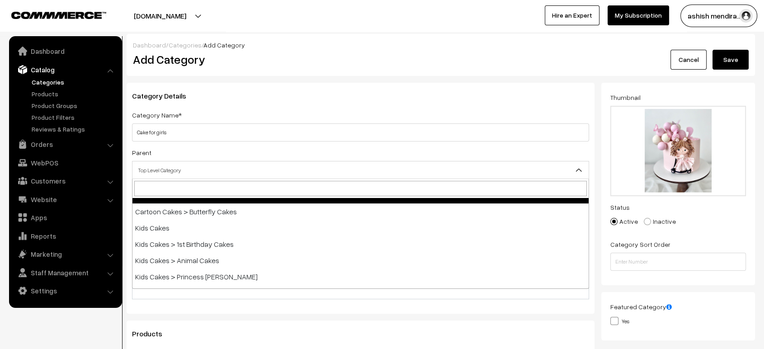
scroll to position [337, 0]
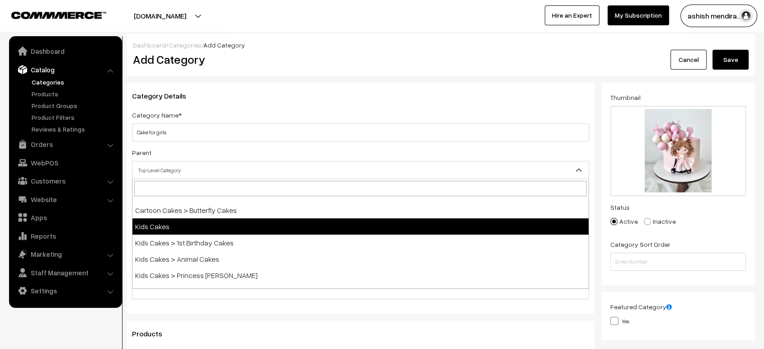
select select "6"
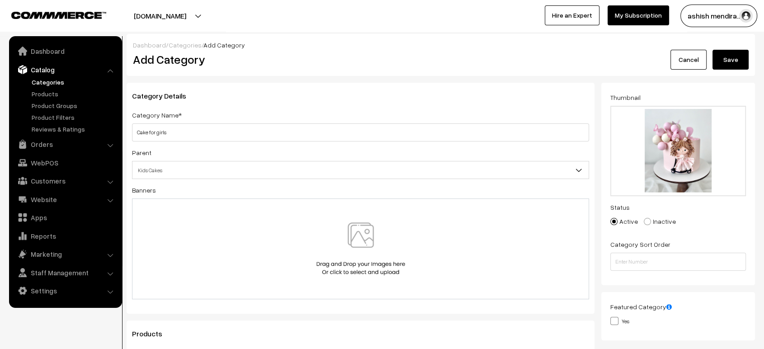
click at [740, 57] on button "Save" at bounding box center [730, 60] width 36 height 20
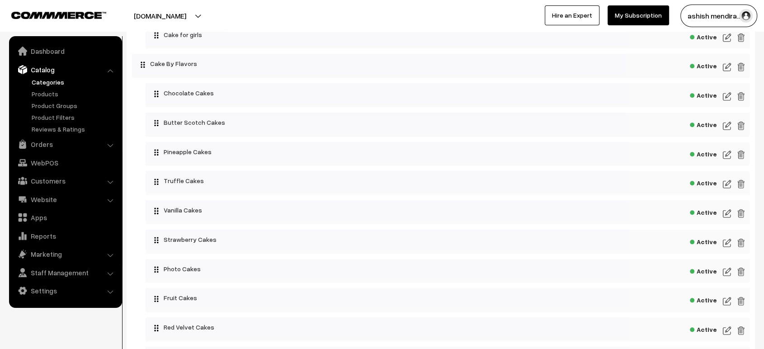
scroll to position [1100, 0]
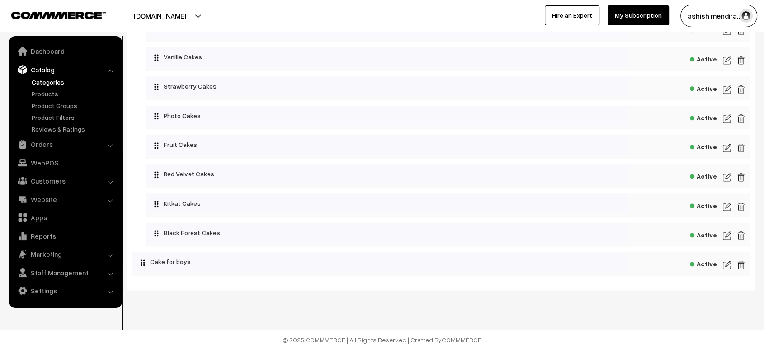
click at [723, 265] on img at bounding box center [726, 264] width 8 height 11
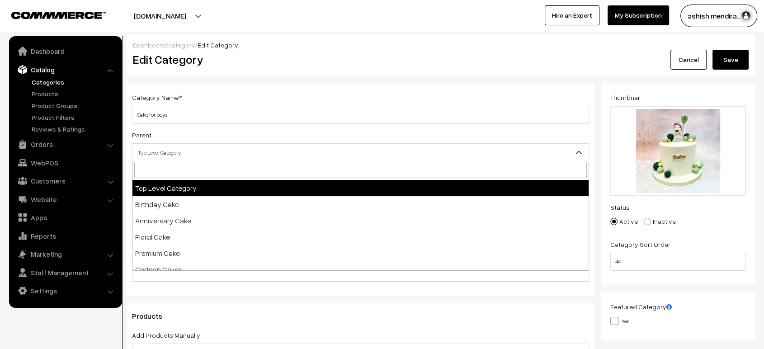
click at [384, 156] on span "Top Level Category" at bounding box center [360, 153] width 456 height 16
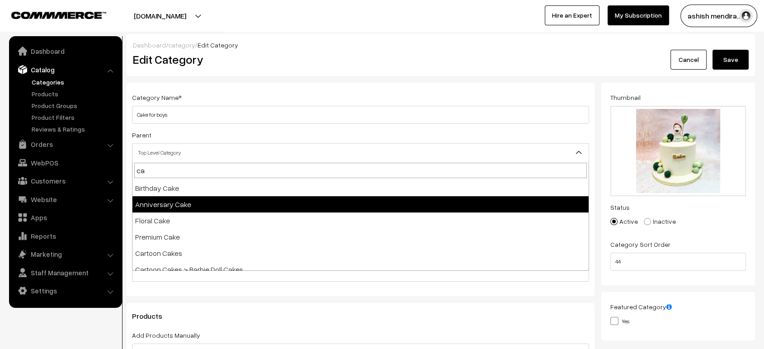
type input "c"
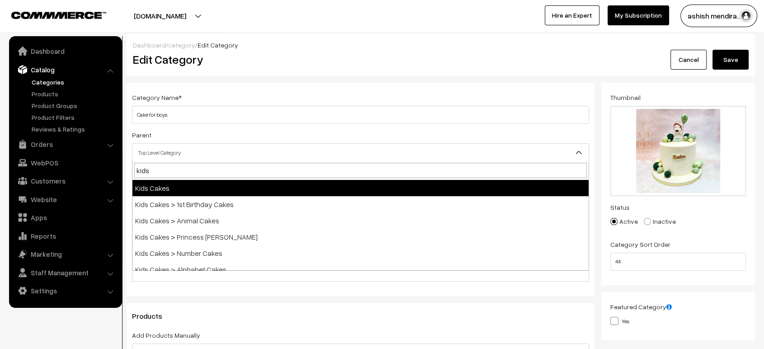
type input "kids"
select select "6"
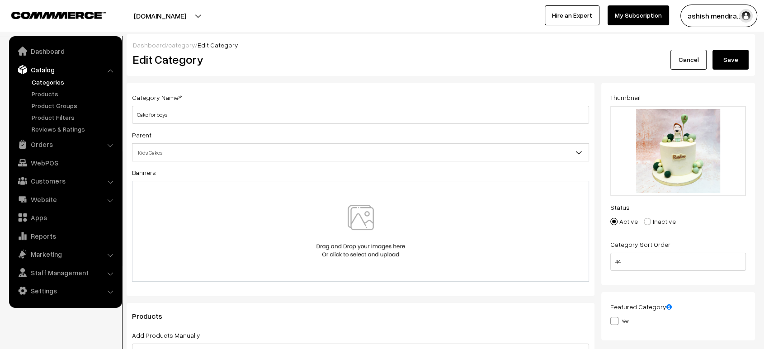
click at [734, 59] on button "Save" at bounding box center [730, 60] width 36 height 20
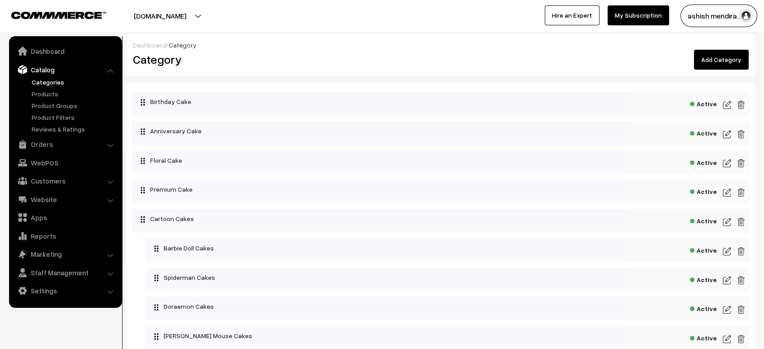
click at [725, 219] on img at bounding box center [726, 221] width 8 height 11
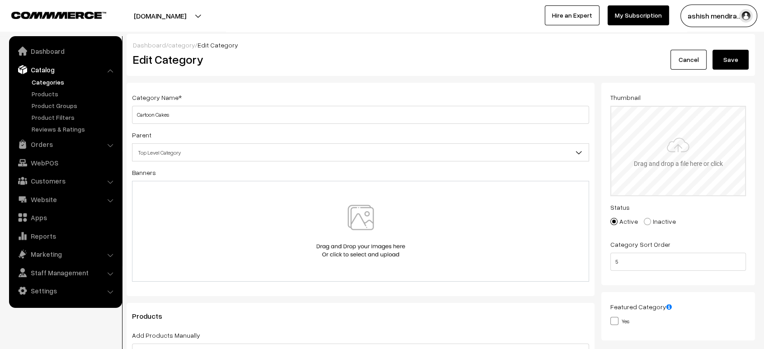
click at [668, 160] on input "file" at bounding box center [678, 151] width 134 height 89
type input "C:\fakepath\1000525221.jpg"
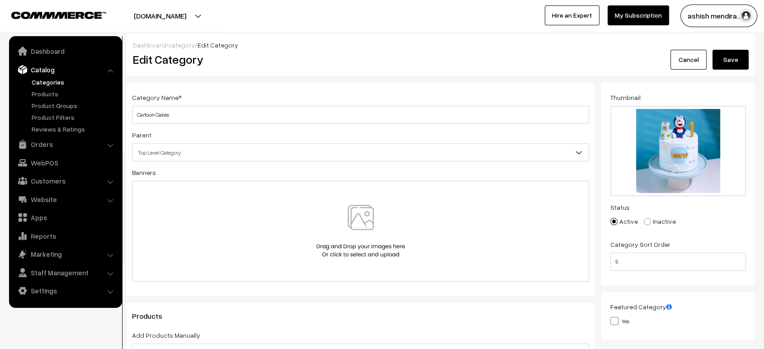
click at [731, 60] on button "Save" at bounding box center [730, 60] width 36 height 20
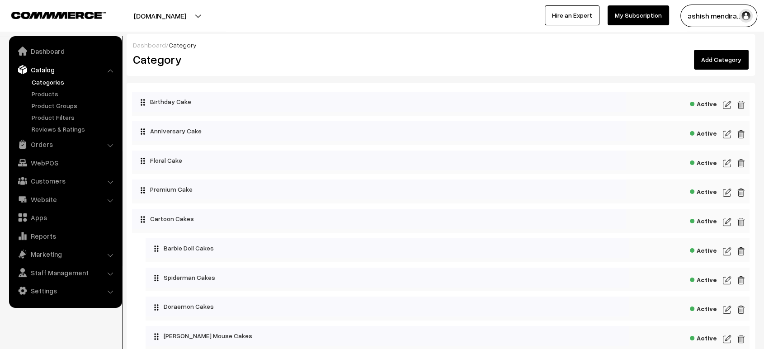
scroll to position [542, 0]
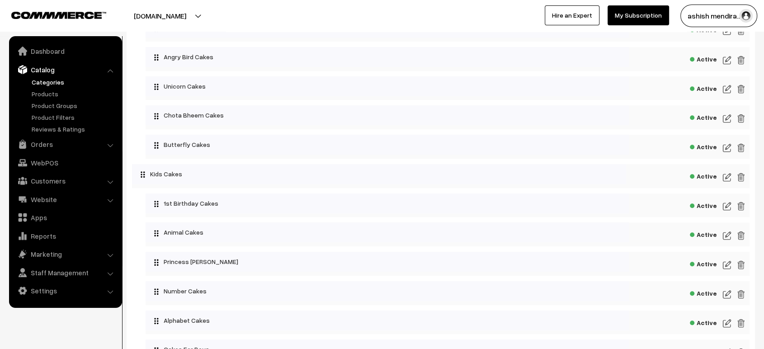
click at [724, 178] on img at bounding box center [726, 177] width 8 height 11
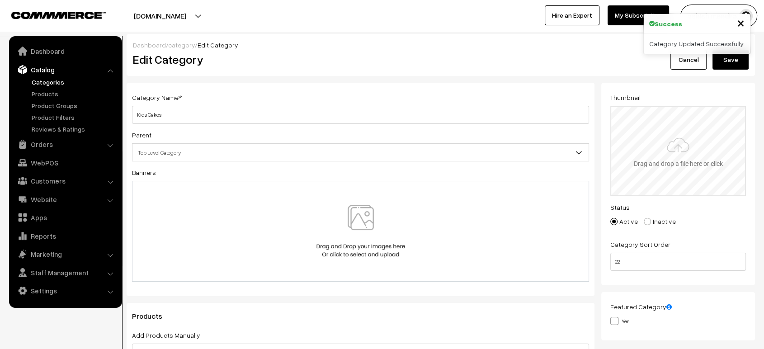
click at [676, 144] on input "file" at bounding box center [678, 151] width 134 height 89
type input "C:\fakepath\1000525221.jpg"
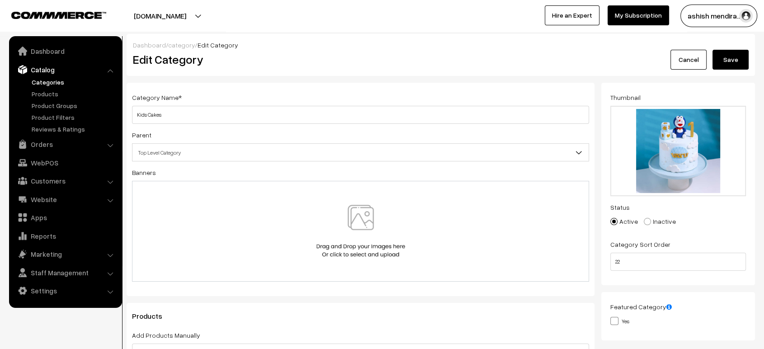
click at [738, 59] on button "Save" at bounding box center [730, 60] width 36 height 20
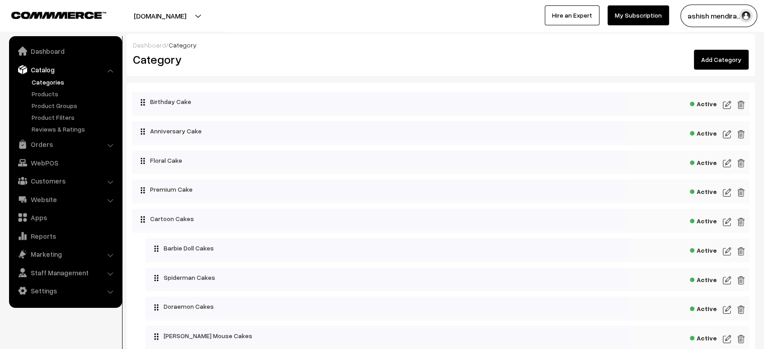
click at [720, 220] on div "Active" at bounding box center [440, 221] width 617 height 24
click at [722, 220] on div "Active" at bounding box center [440, 221] width 617 height 24
click at [726, 220] on img at bounding box center [726, 221] width 8 height 11
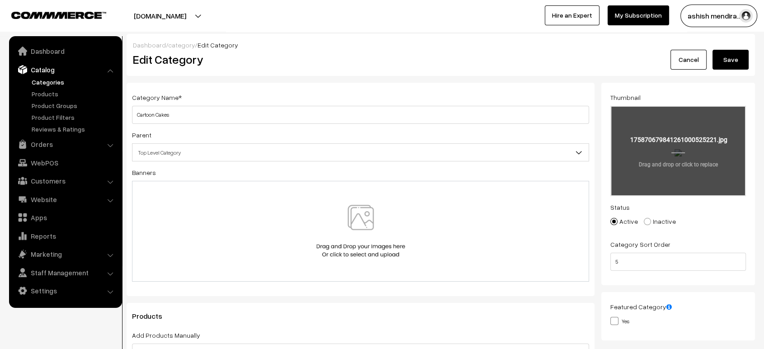
click at [652, 191] on input "file" at bounding box center [678, 151] width 134 height 89
type input "C:\fakepath\1000525219.jpg"
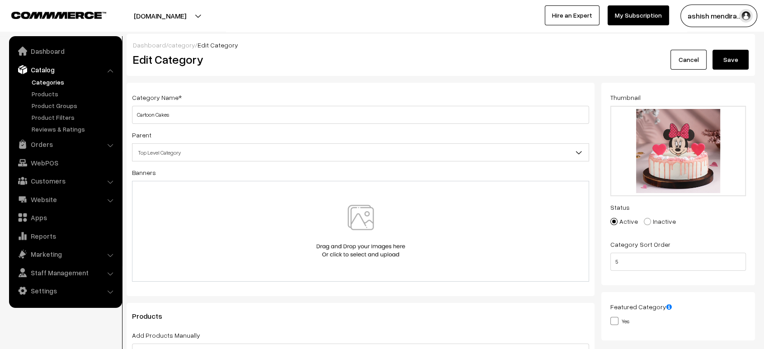
click at [730, 57] on button "Save" at bounding box center [730, 60] width 36 height 20
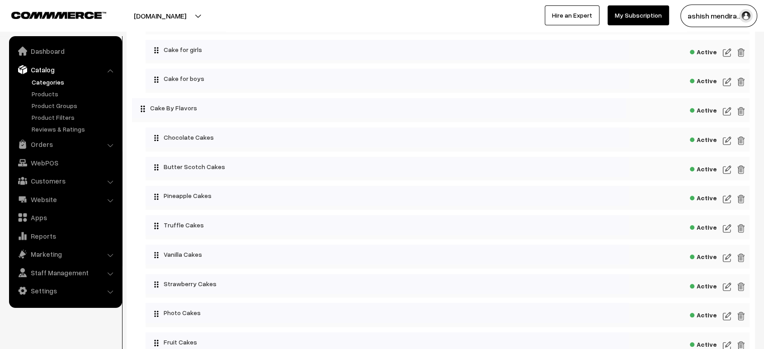
scroll to position [929, 0]
click at [722, 110] on img at bounding box center [726, 111] width 8 height 11
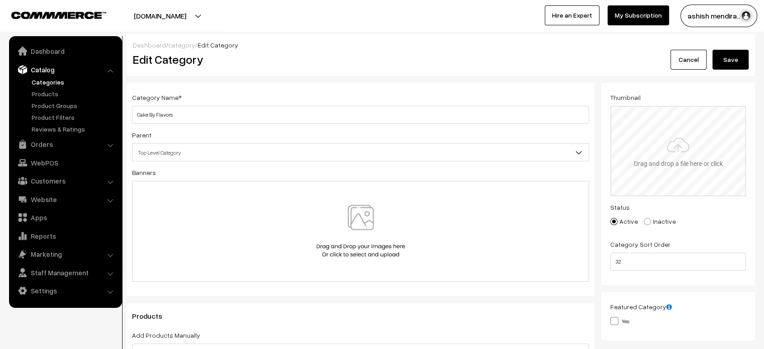
click at [665, 158] on input "file" at bounding box center [678, 151] width 134 height 89
type input "C:\fakepath\1000525222.jpg"
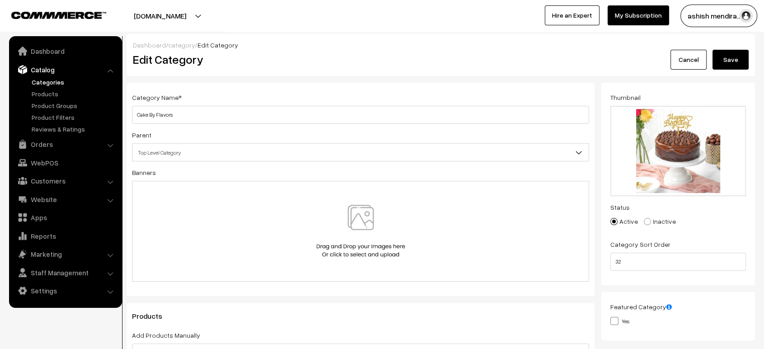
click at [737, 68] on button "Save" at bounding box center [730, 60] width 36 height 20
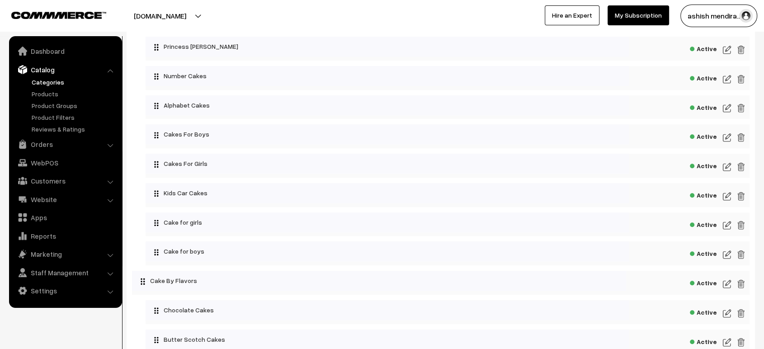
scroll to position [756, 0]
click at [725, 140] on img at bounding box center [726, 138] width 8 height 11
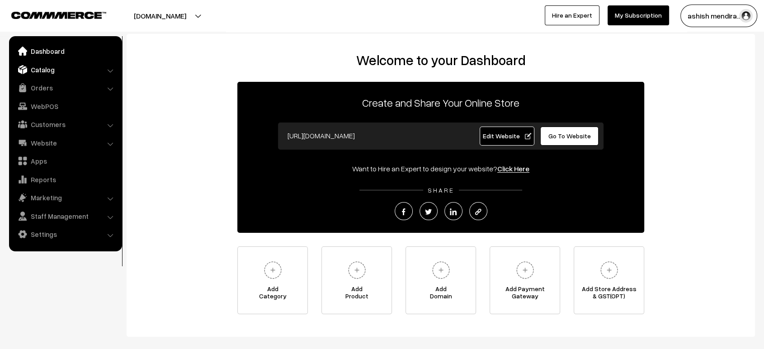
click at [36, 68] on link "Catalog" at bounding box center [65, 69] width 108 height 16
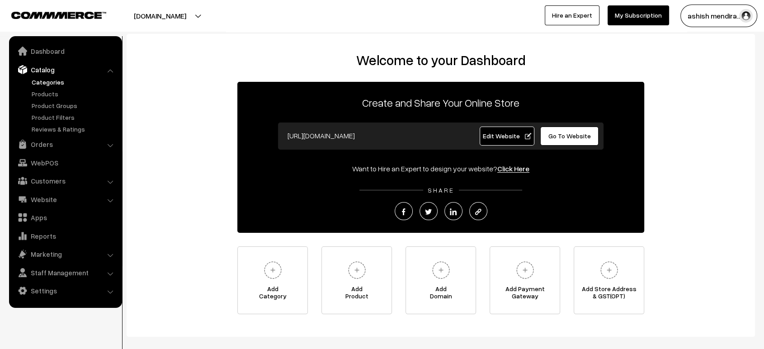
click at [61, 85] on link "Categories" at bounding box center [73, 81] width 89 height 9
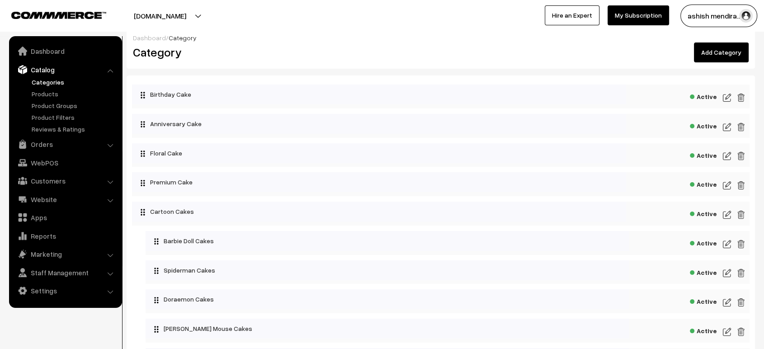
scroll to position [718, 0]
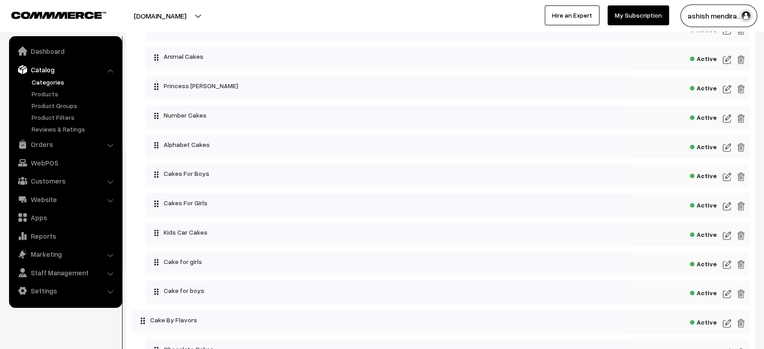
click at [725, 178] on img at bounding box center [726, 176] width 8 height 11
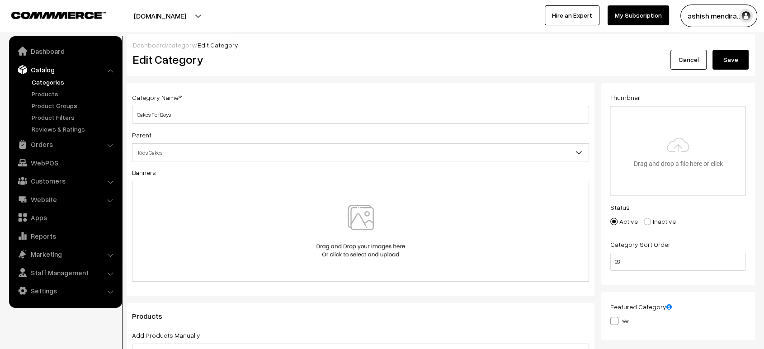
click at [685, 61] on link "Cancel" at bounding box center [688, 60] width 36 height 20
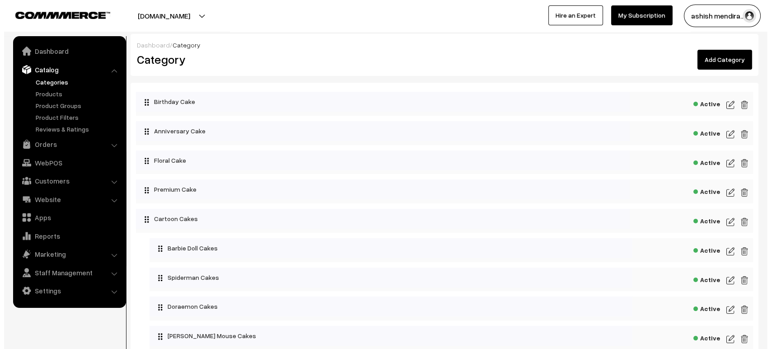
scroll to position [718, 0]
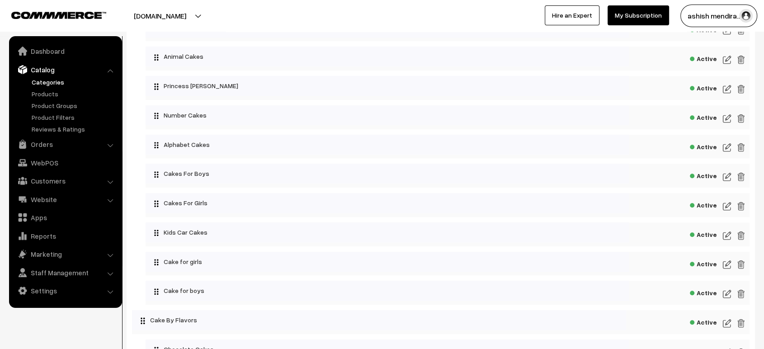
click at [740, 177] on img at bounding box center [740, 176] width 8 height 11
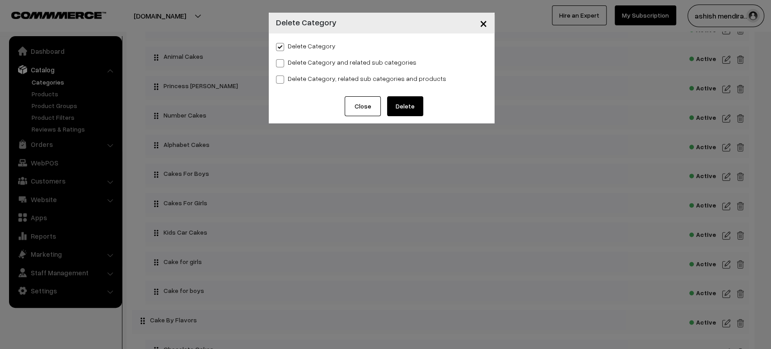
click at [416, 108] on button "Delete" at bounding box center [405, 106] width 36 height 20
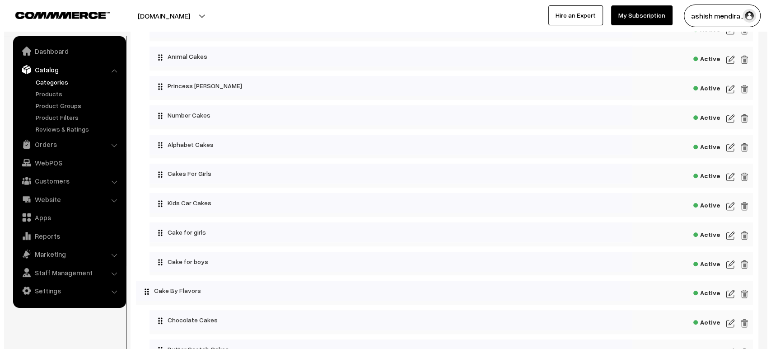
scroll to position [718, 0]
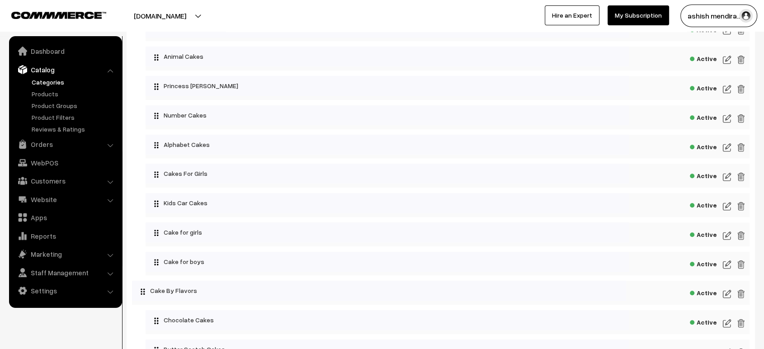
click at [740, 177] on img at bounding box center [740, 176] width 8 height 11
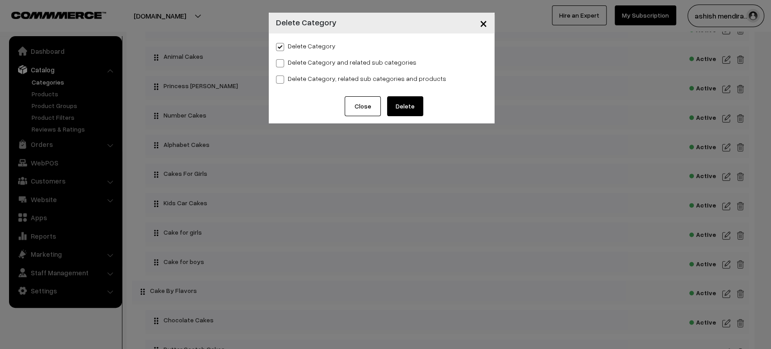
click at [404, 109] on button "Delete" at bounding box center [405, 106] width 36 height 20
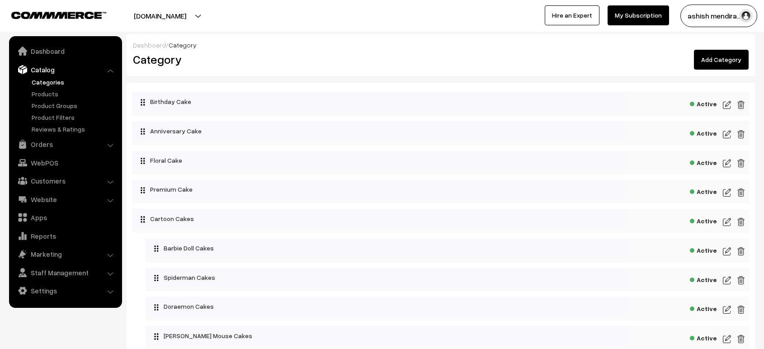
scroll to position [714, 0]
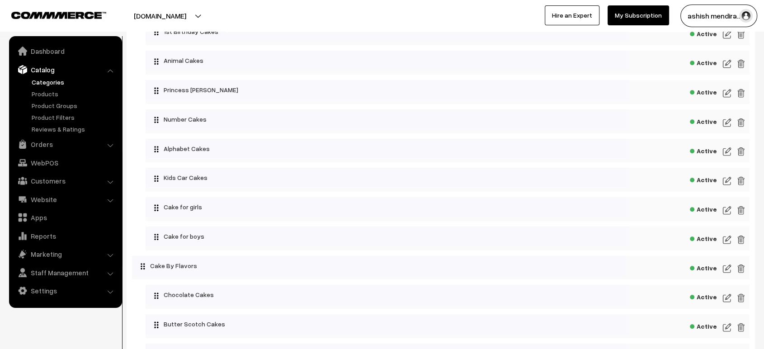
click at [726, 212] on img at bounding box center [726, 210] width 8 height 11
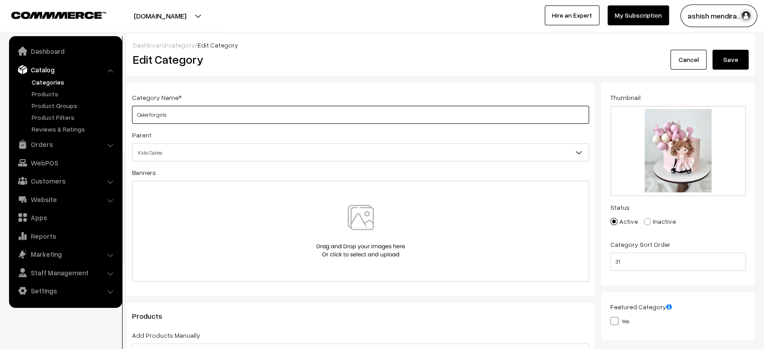
click at [147, 114] on input "Cake for girls" at bounding box center [360, 115] width 457 height 18
type input "Cakes for girls"
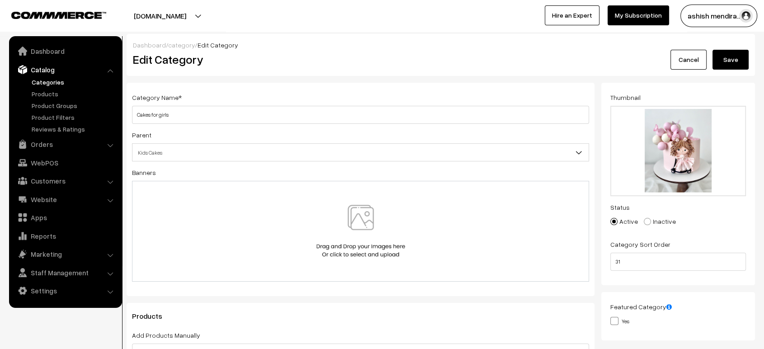
click at [726, 52] on button "Save" at bounding box center [730, 60] width 36 height 20
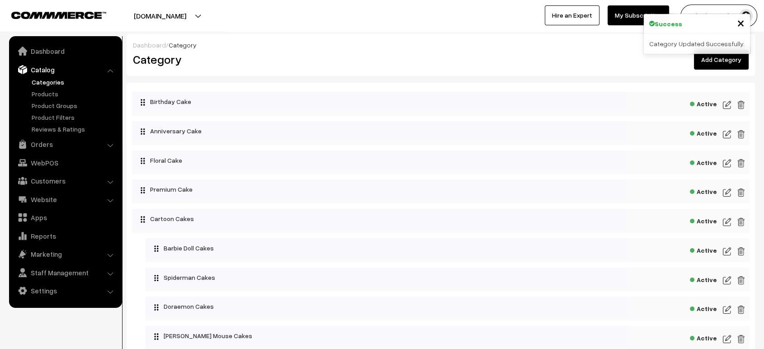
scroll to position [777, 0]
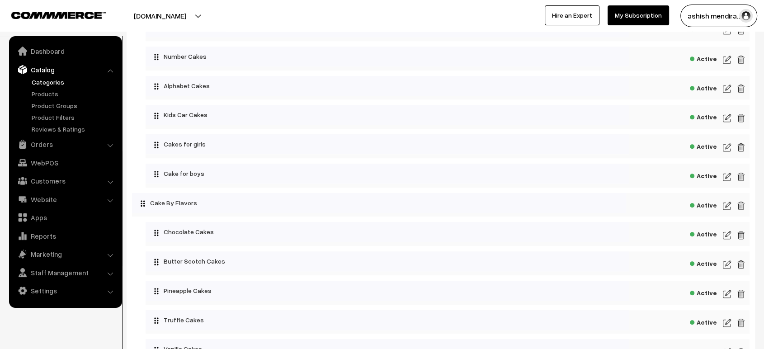
click at [723, 177] on img at bounding box center [726, 176] width 8 height 11
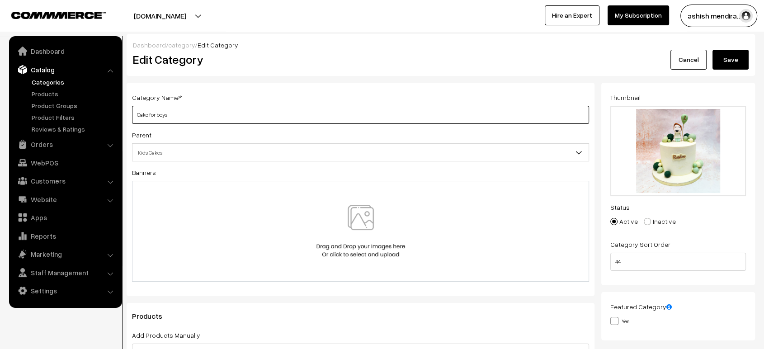
click at [149, 112] on input "Cake for boys" at bounding box center [360, 115] width 457 height 18
type input "Cakes for boys"
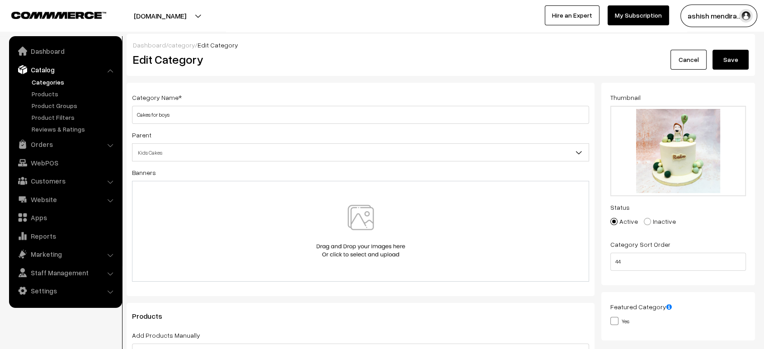
click at [726, 61] on button "Save" at bounding box center [730, 60] width 36 height 20
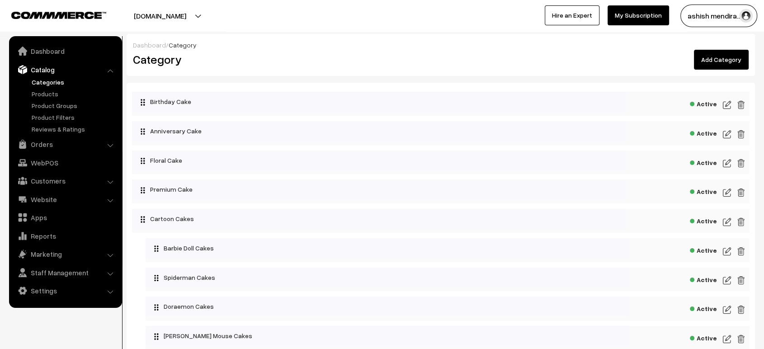
click at [54, 82] on link "Categories" at bounding box center [73, 81] width 89 height 9
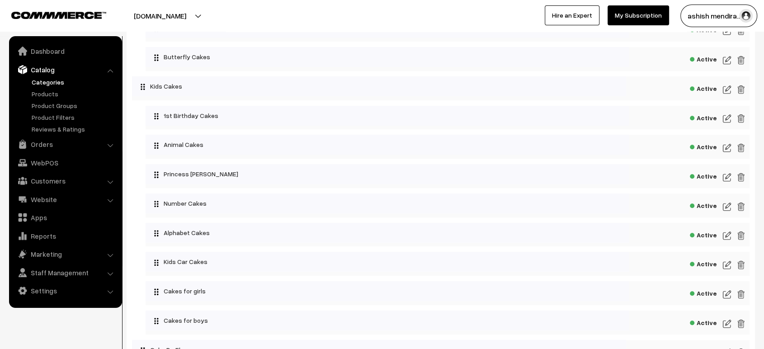
click at [726, 178] on img at bounding box center [726, 177] width 8 height 11
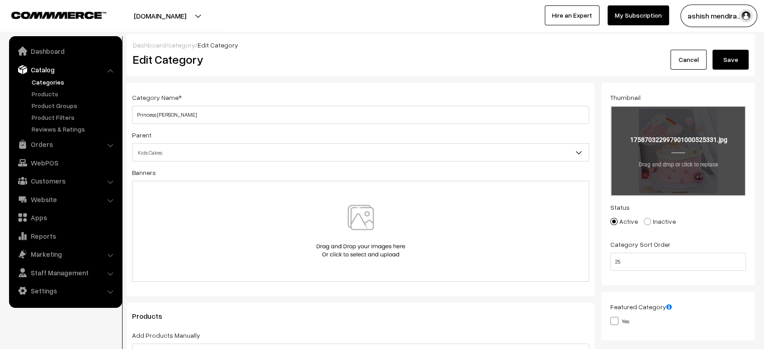
click at [649, 141] on input "file" at bounding box center [678, 151] width 134 height 89
type input "C:\fakepath\1000525333.jpg"
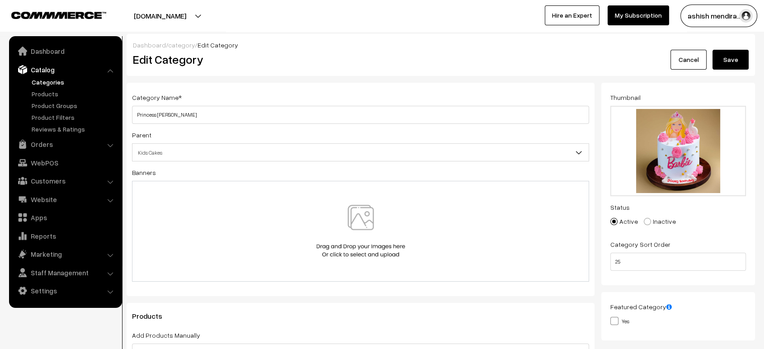
click at [736, 64] on button "Save" at bounding box center [730, 60] width 36 height 20
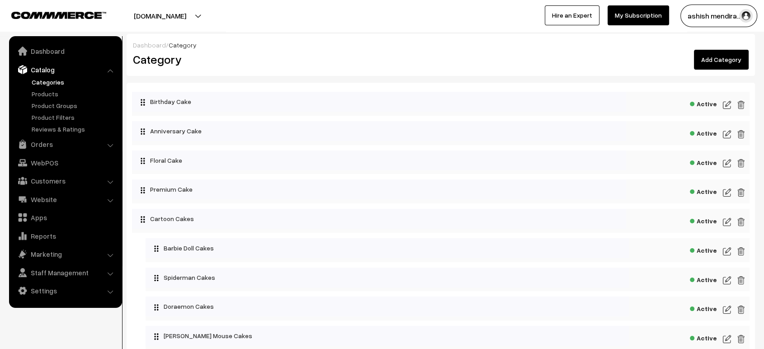
scroll to position [571, 0]
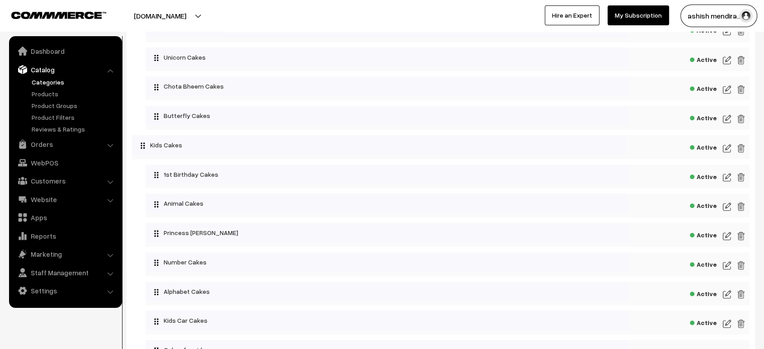
click at [726, 176] on img at bounding box center [726, 177] width 8 height 11
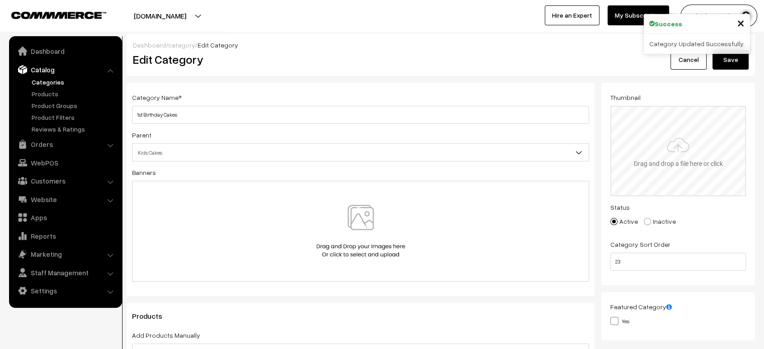
click at [690, 155] on input "file" at bounding box center [678, 151] width 134 height 89
type input "C:\fakepath\1000525331.jpg"
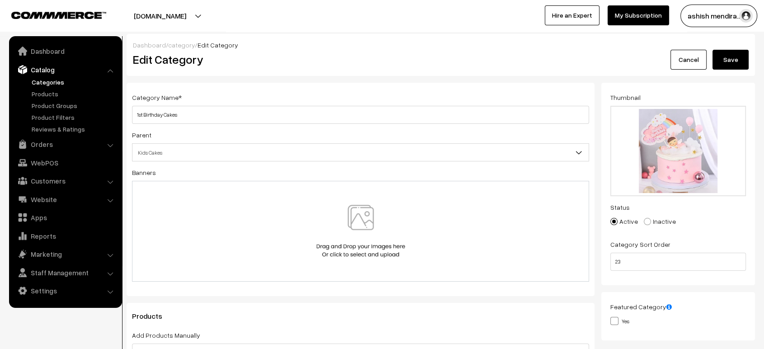
click at [731, 64] on button "Save" at bounding box center [730, 60] width 36 height 20
